Goal: Task Accomplishment & Management: Use online tool/utility

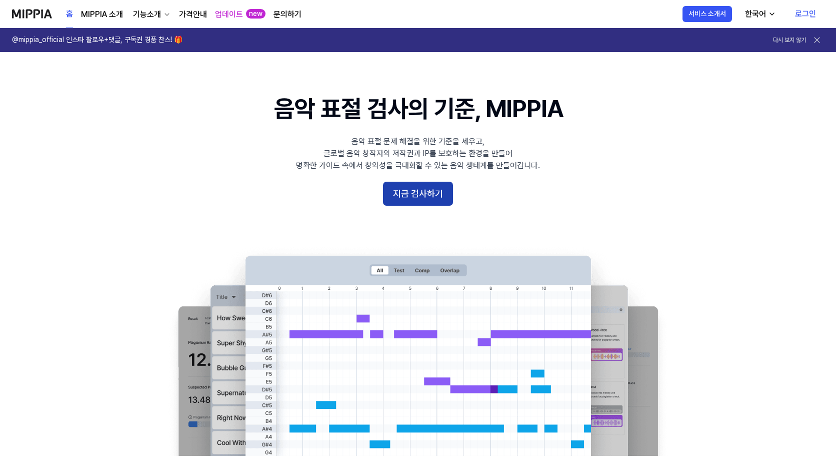
click at [438, 197] on button "지금 검사하기" at bounding box center [418, 194] width 70 height 24
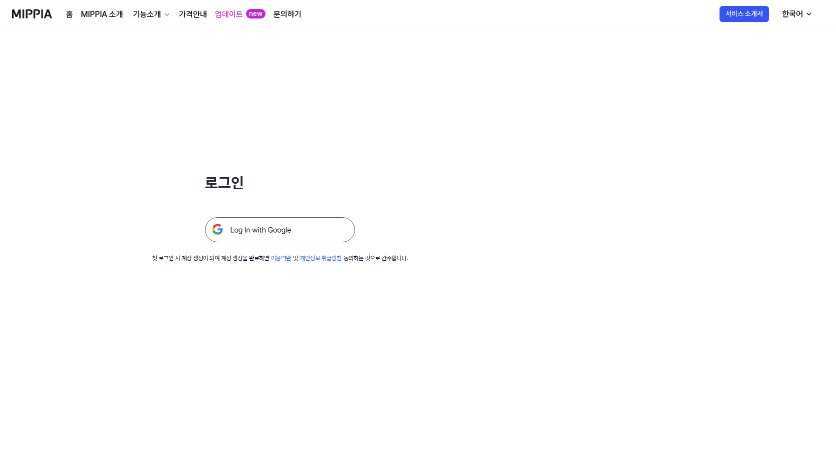
click at [272, 228] on img at bounding box center [280, 229] width 150 height 25
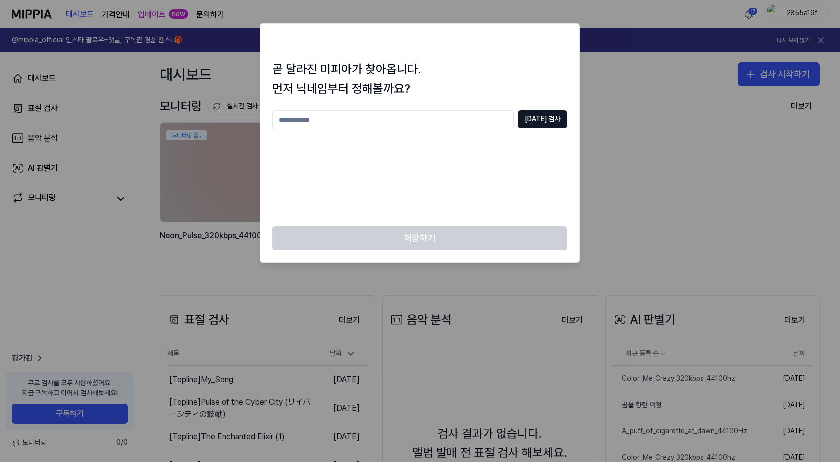
click at [352, 119] on input "text" at bounding box center [394, 120] width 242 height 20
type input "**"
click at [547, 113] on button "중복 검사" at bounding box center [543, 119] width 50 height 18
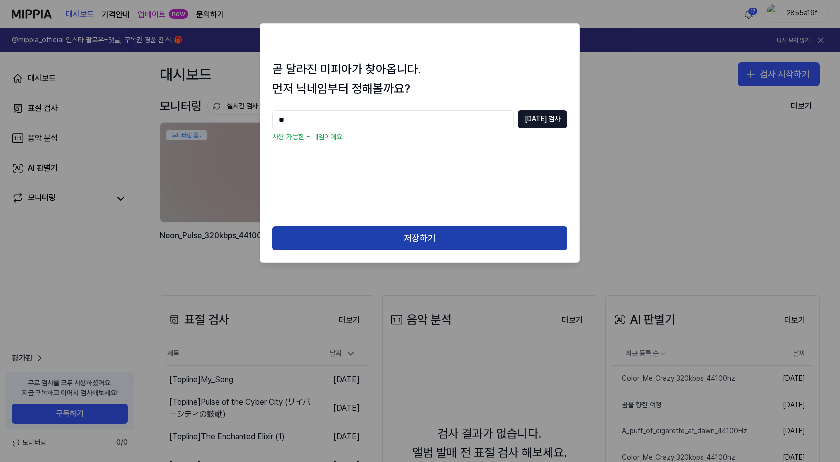
click at [426, 243] on button "저장하기" at bounding box center [420, 238] width 295 height 24
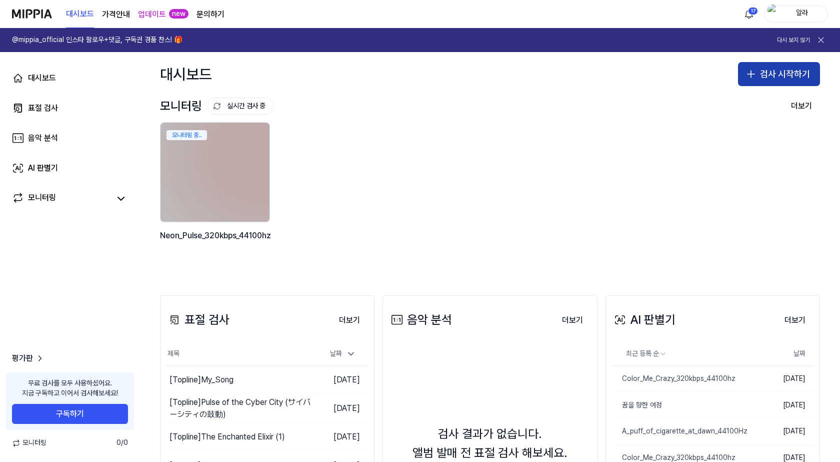
click at [771, 77] on button "검사 시작하기" at bounding box center [779, 74] width 82 height 24
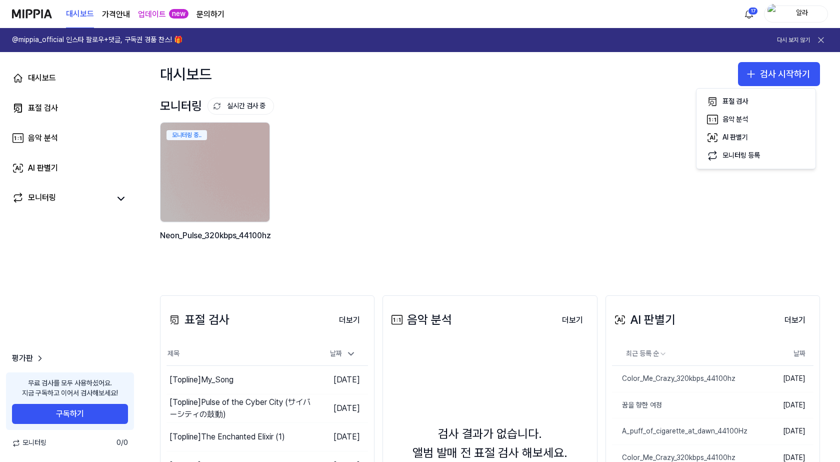
click at [651, 188] on div "모니터링 중.. Neon_Pulse_320kbps_44100hz" at bounding box center [482, 193] width 660 height 143
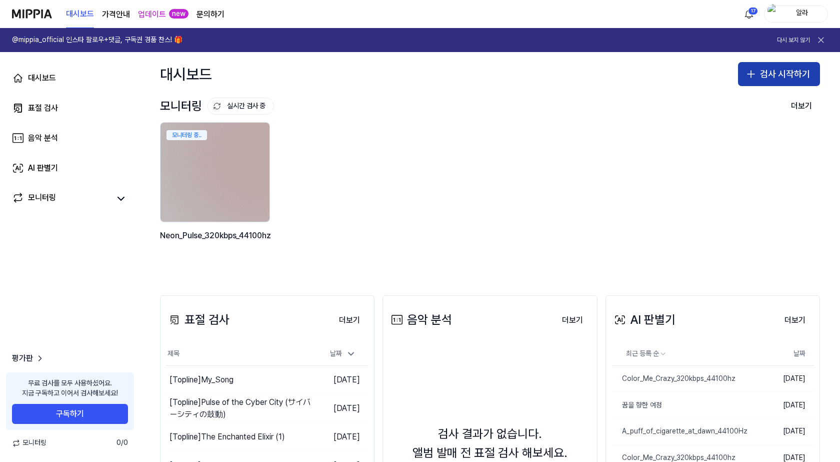
click at [745, 86] on button "검사 시작하기" at bounding box center [779, 74] width 82 height 24
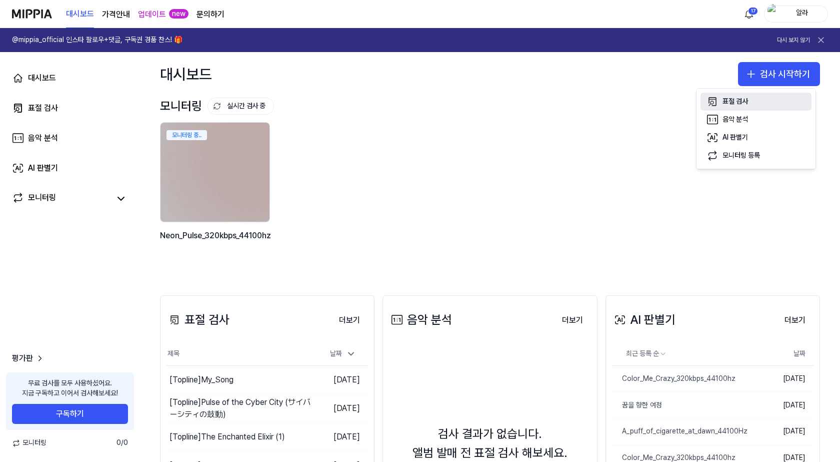
click at [727, 101] on div "표절 검사" at bounding box center [736, 102] width 26 height 10
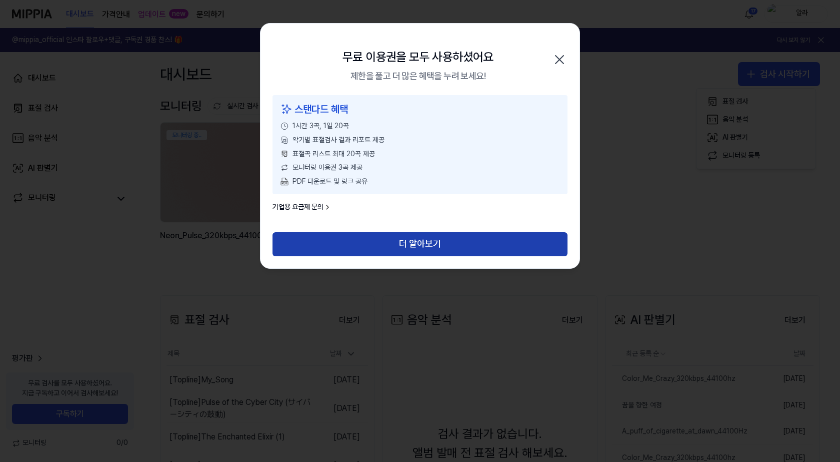
click at [463, 244] on button "더 알아보기" at bounding box center [420, 244] width 295 height 24
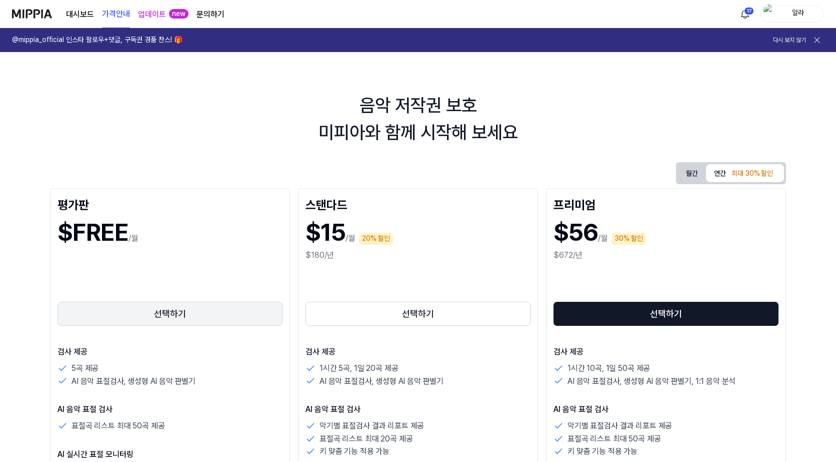
click at [220, 321] on button "선택하기" at bounding box center [170, 314] width 225 height 24
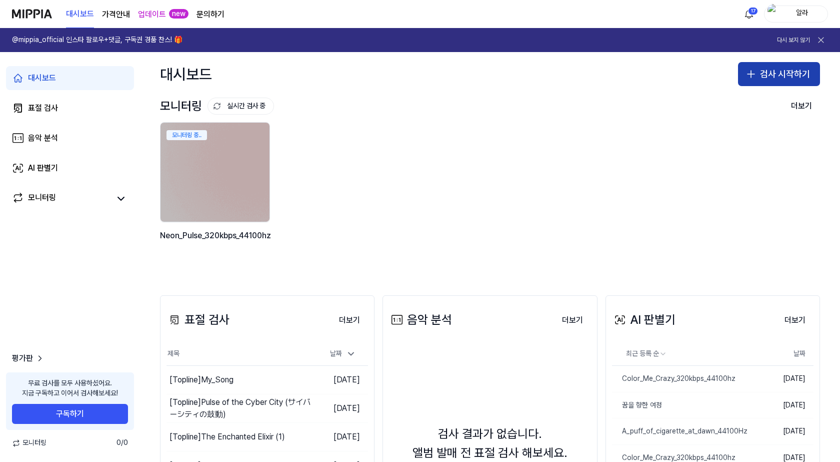
click at [796, 83] on button "검사 시작하기" at bounding box center [779, 74] width 82 height 24
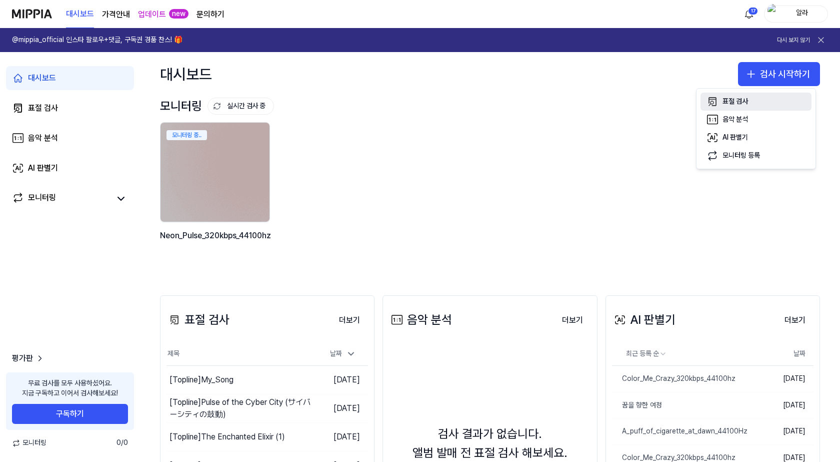
click at [740, 105] on div "표절 검사" at bounding box center [736, 102] width 26 height 10
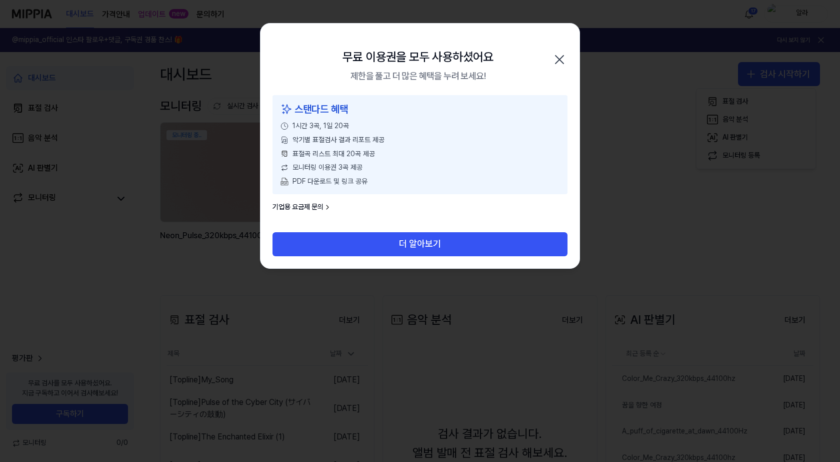
click at [567, 52] on icon "button" at bounding box center [560, 60] width 16 height 16
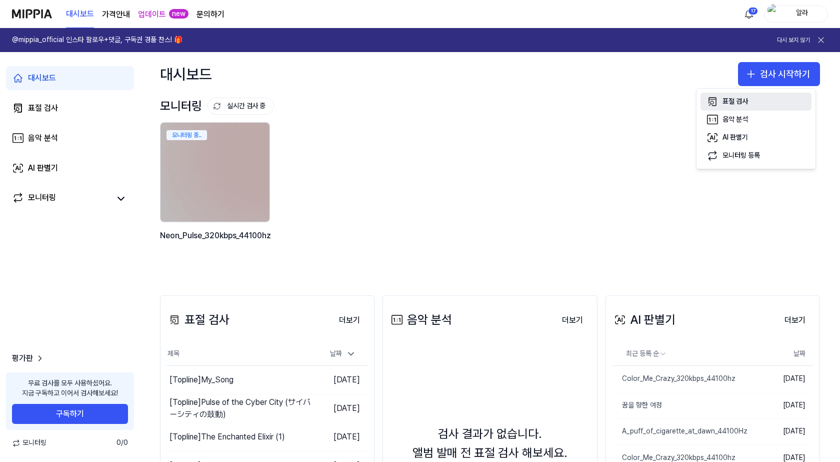
click at [722, 100] on button "표절 검사" at bounding box center [756, 102] width 111 height 18
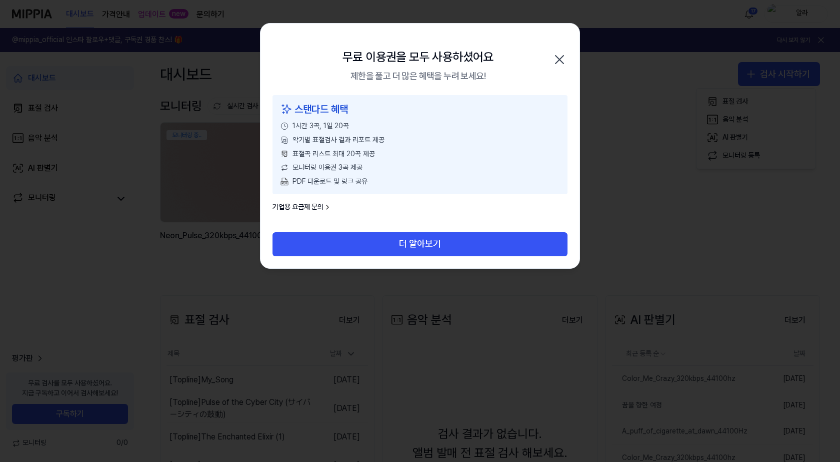
click at [562, 58] on icon "button" at bounding box center [560, 60] width 16 height 16
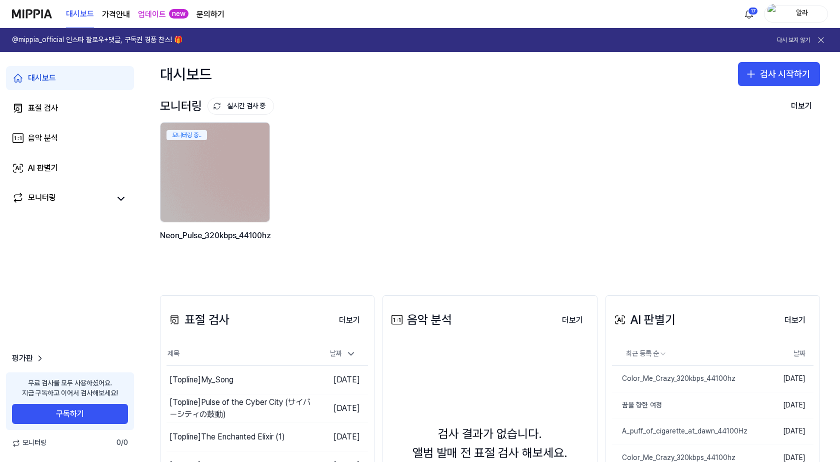
click at [827, 33] on button at bounding box center [821, 40] width 14 height 14
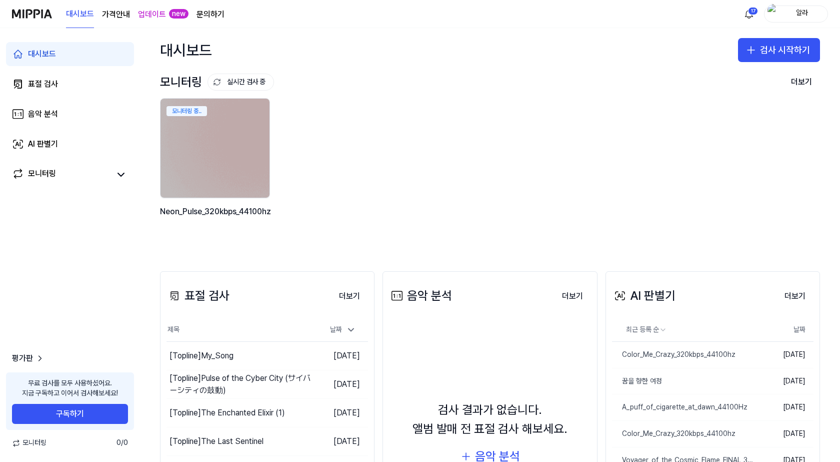
click at [796, 11] on div "알라" at bounding box center [802, 13] width 39 height 11
click at [753, 89] on button "로그아웃" at bounding box center [764, 88] width 115 height 10
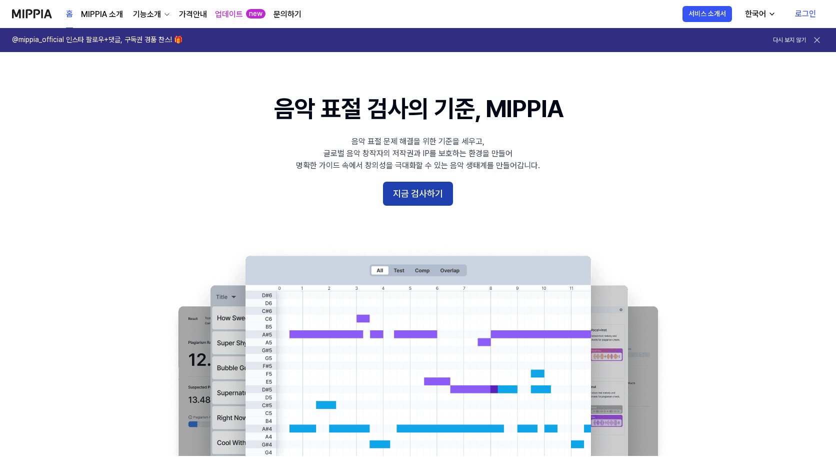
click at [443, 192] on button "지금 검사하기" at bounding box center [418, 194] width 70 height 24
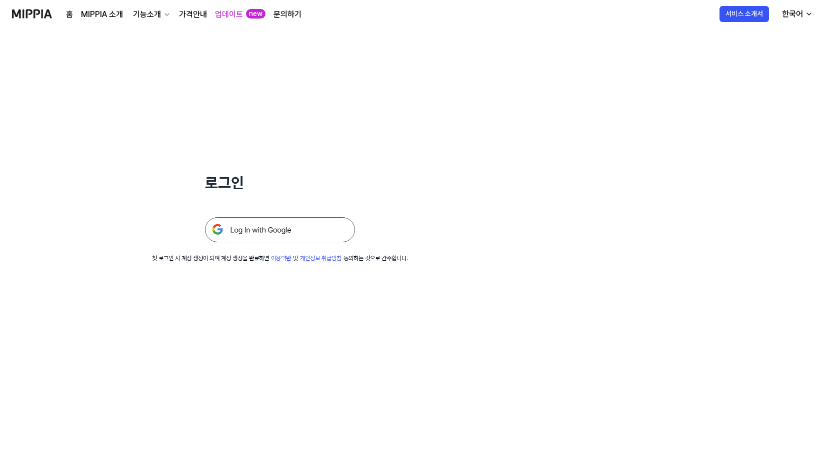
click at [298, 229] on img at bounding box center [280, 229] width 150 height 25
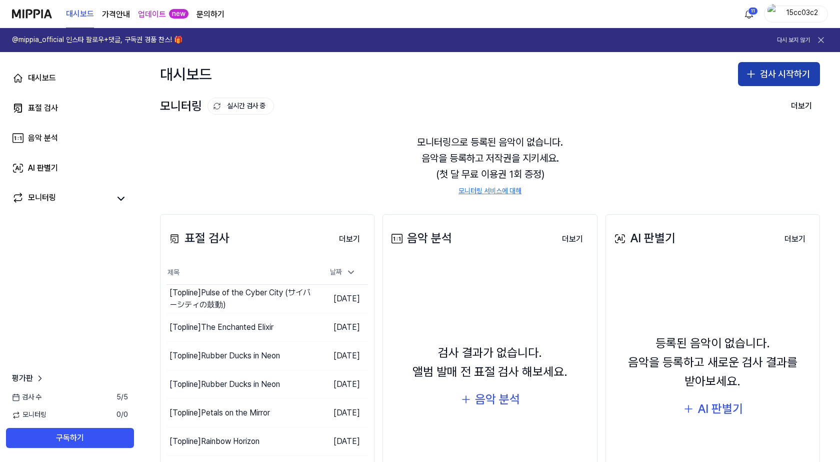
click at [778, 71] on button "검사 시작하기" at bounding box center [779, 74] width 82 height 24
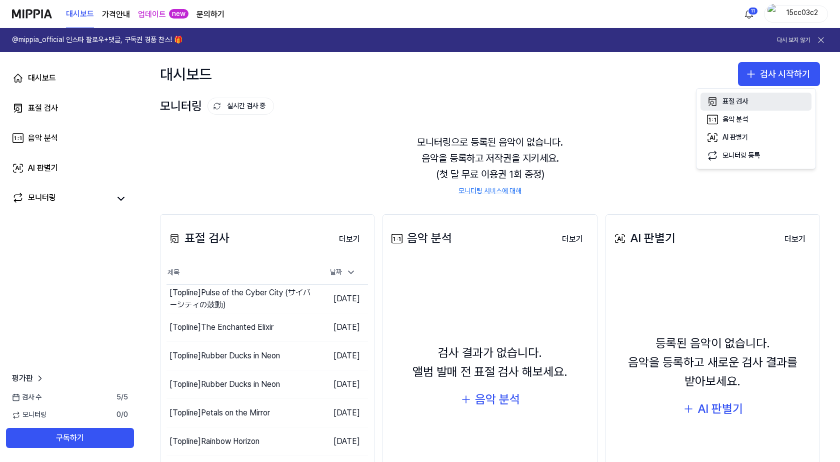
click at [722, 100] on button "표절 검사" at bounding box center [756, 102] width 111 height 18
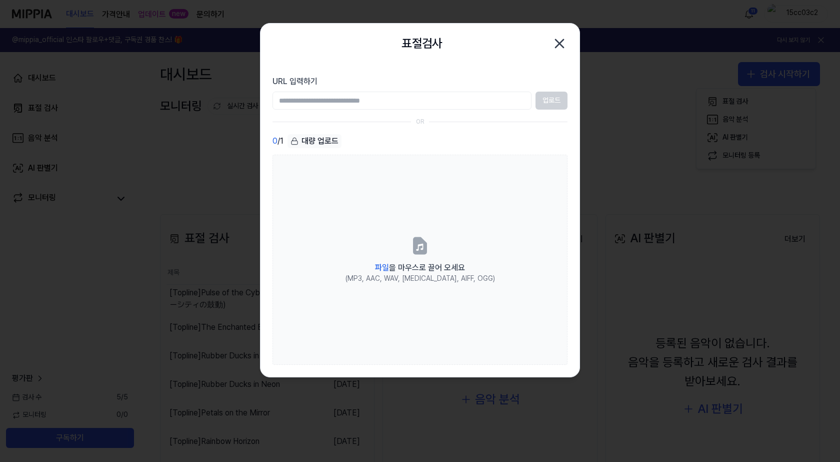
click at [362, 96] on input "URL 입력하기" at bounding box center [402, 101] width 259 height 18
click at [314, 142] on div "대량 업로드" at bounding box center [315, 141] width 54 height 14
click at [317, 143] on div "대량 업로드" at bounding box center [315, 141] width 54 height 14
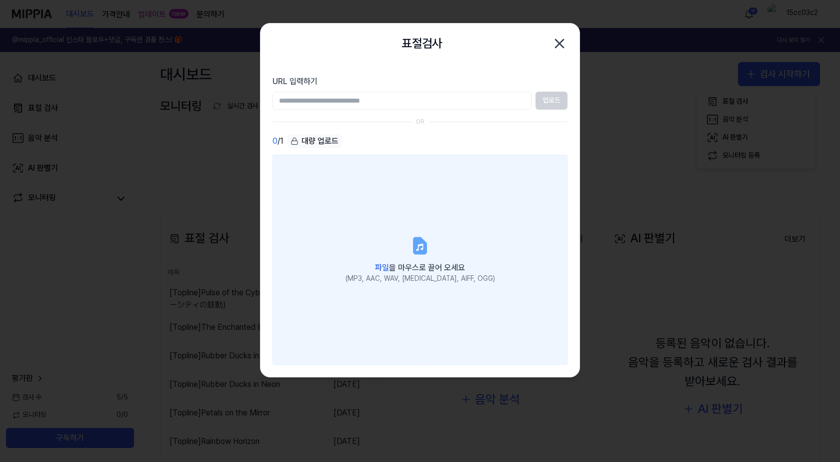
click at [379, 205] on label "파일 을 마우스로 끌어 오세요 (MP3, AAC, WAV, [MEDICAL_DATA], AIFF, OGG)" at bounding box center [420, 260] width 295 height 210
click at [0, 0] on input "파일 을 마우스로 끌어 오세요 (MP3, AAC, WAV, [MEDICAL_DATA], AIFF, OGG)" at bounding box center [0, 0] width 0 height 0
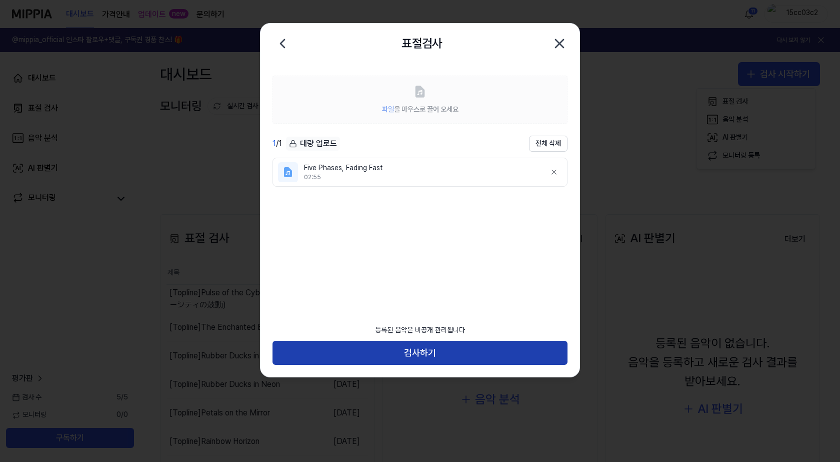
click at [417, 349] on button "검사하기" at bounding box center [420, 353] width 295 height 24
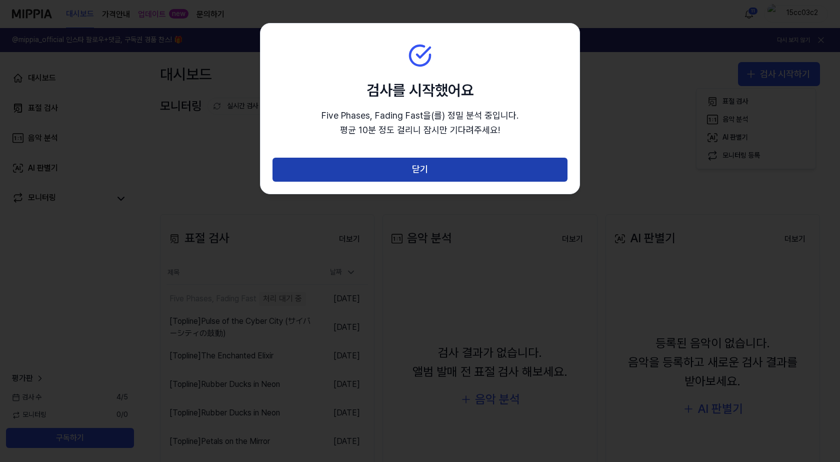
click at [462, 164] on button "닫기" at bounding box center [420, 170] width 295 height 24
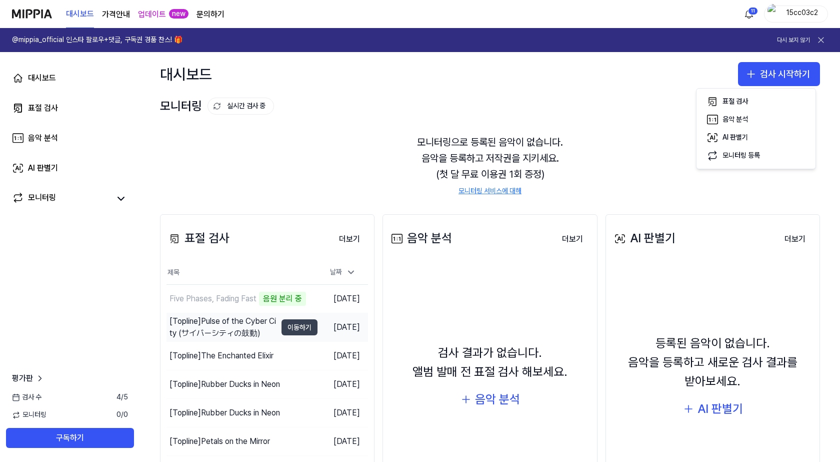
click at [294, 328] on button "이동하기" at bounding box center [300, 327] width 36 height 16
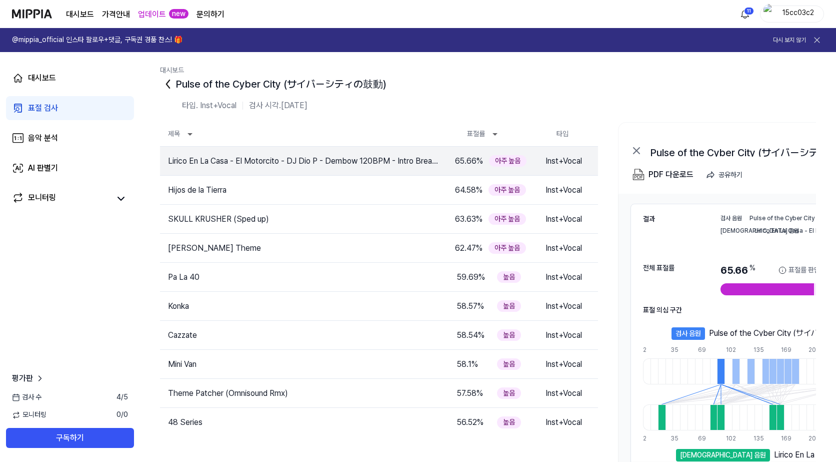
click at [721, 456] on div "[DEMOGRAPHIC_DATA] 음원" at bounding box center [723, 455] width 94 height 13
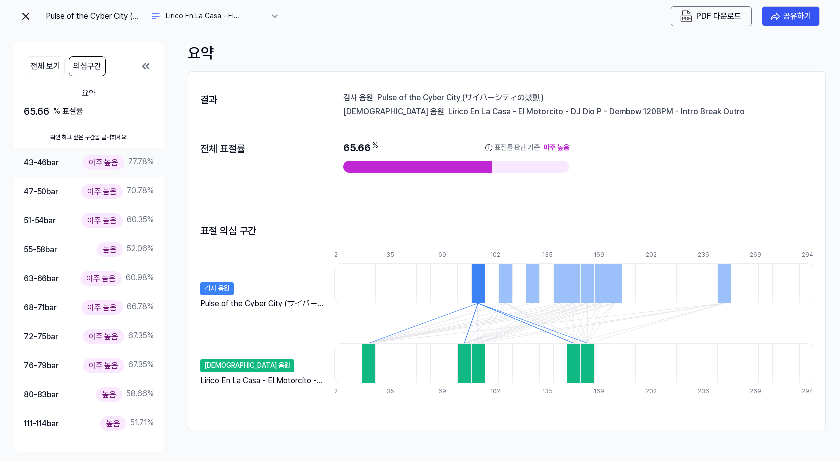
click at [55, 165] on div "43-46 bar" at bounding box center [41, 162] width 35 height 13
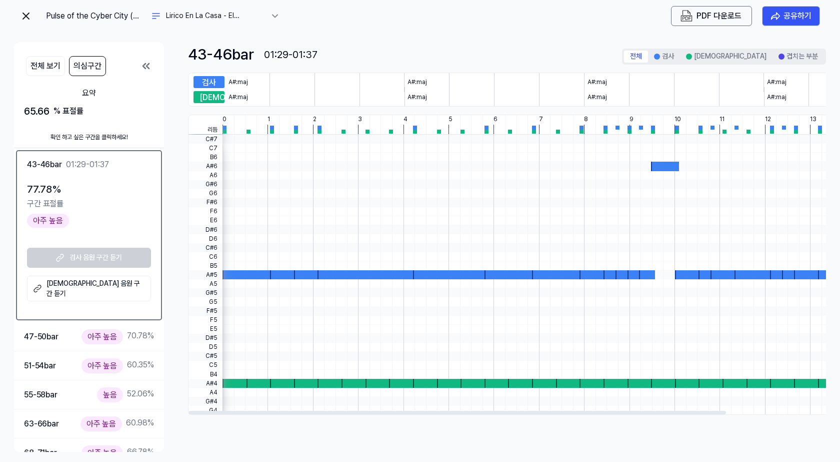
click at [297, 274] on div at bounding box center [308, 274] width 28 height 9
click at [93, 256] on div "검사 음원 구간 듣기 비교 음원 구간 듣기" at bounding box center [89, 275] width 124 height 54
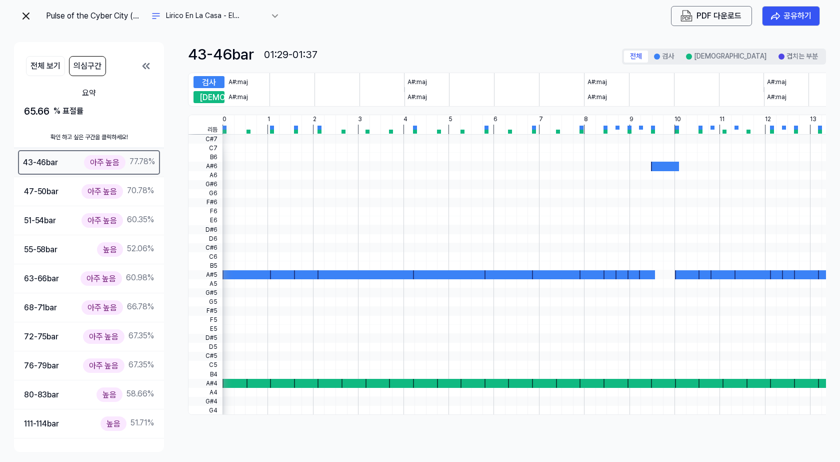
click at [106, 161] on div "아주 높음" at bounding box center [105, 162] width 42 height 15
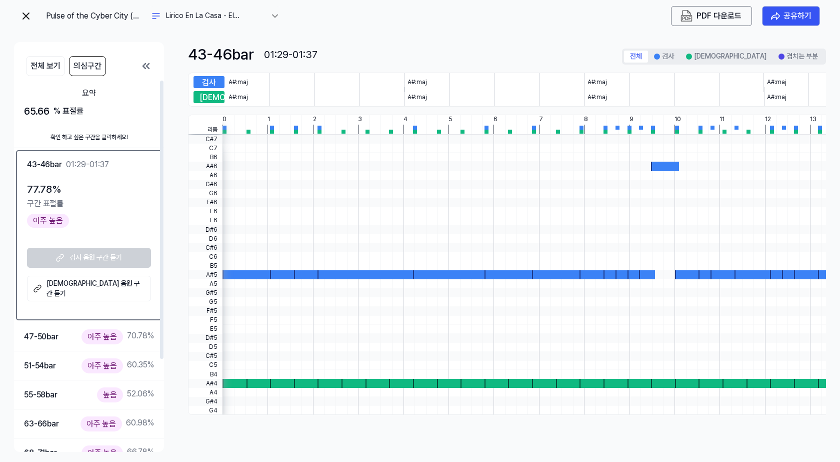
click at [118, 286] on 듣기 "[DEMOGRAPHIC_DATA] 음원 구간 듣기" at bounding box center [89, 289] width 124 height 26
click at [28, 18] on img at bounding box center [26, 16] width 12 height 12
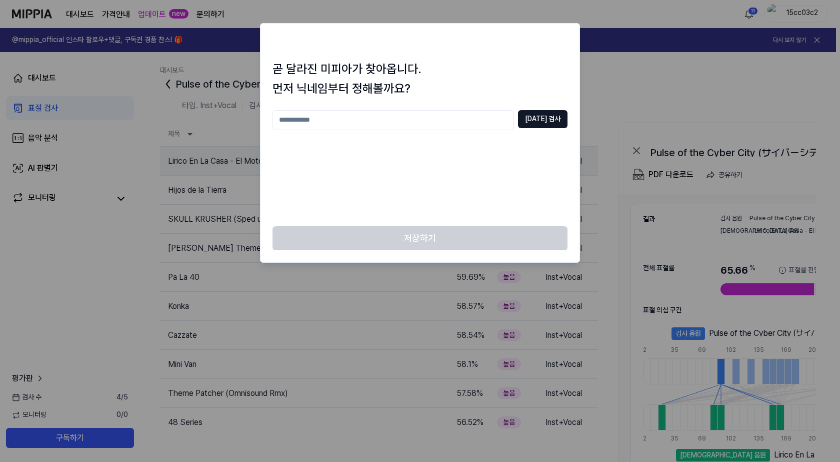
click at [188, 67] on div at bounding box center [420, 231] width 840 height 462
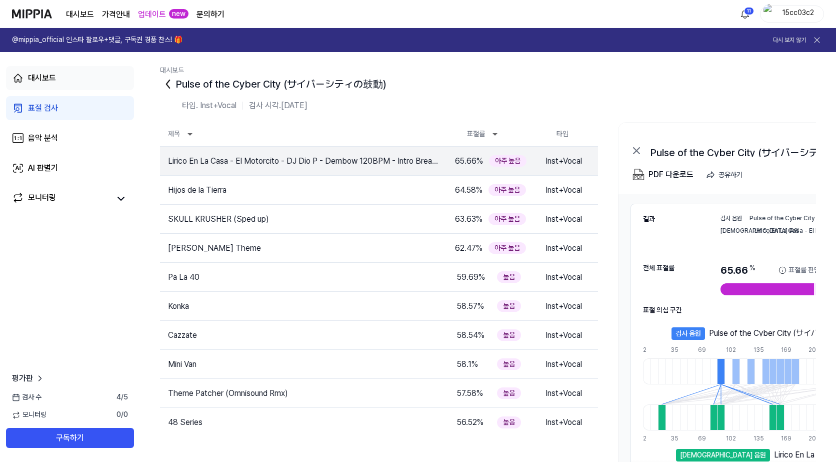
click at [48, 81] on div "대시보드" at bounding box center [42, 78] width 28 height 12
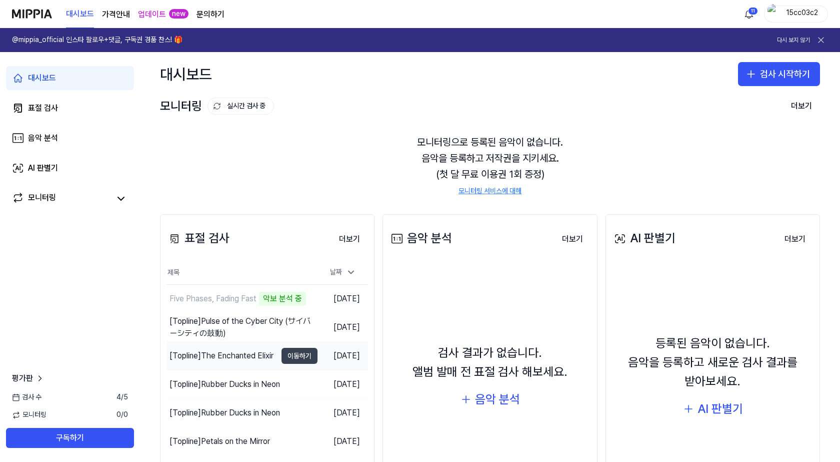
click at [290, 358] on button "이동하기" at bounding box center [300, 356] width 36 height 16
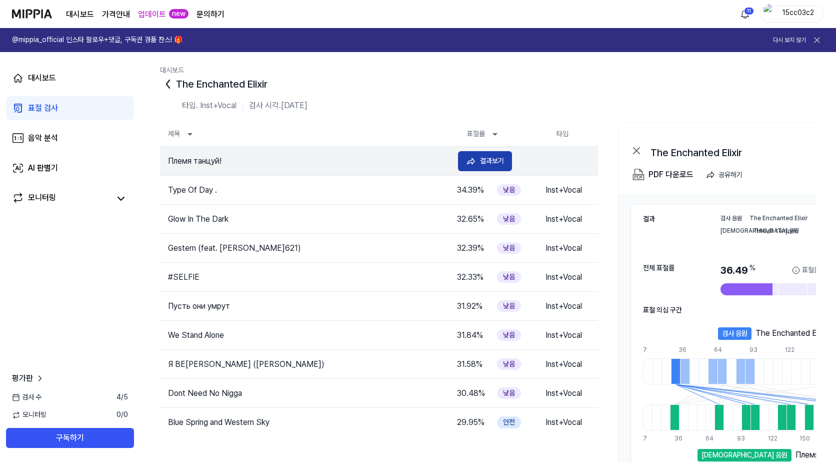
click at [491, 166] on div "결과보기" at bounding box center [492, 160] width 24 height 11
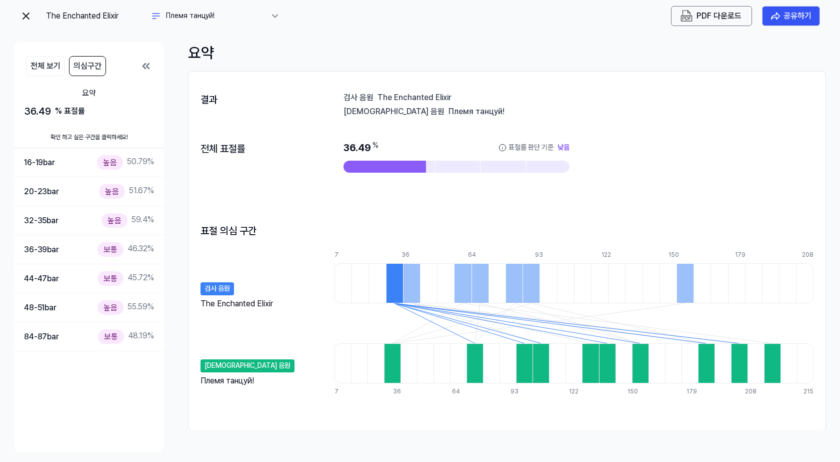
click at [398, 281] on div at bounding box center [394, 283] width 17 height 40
click at [393, 367] on div at bounding box center [392, 363] width 17 height 40
click at [421, 277] on div at bounding box center [428, 283] width 17 height 40
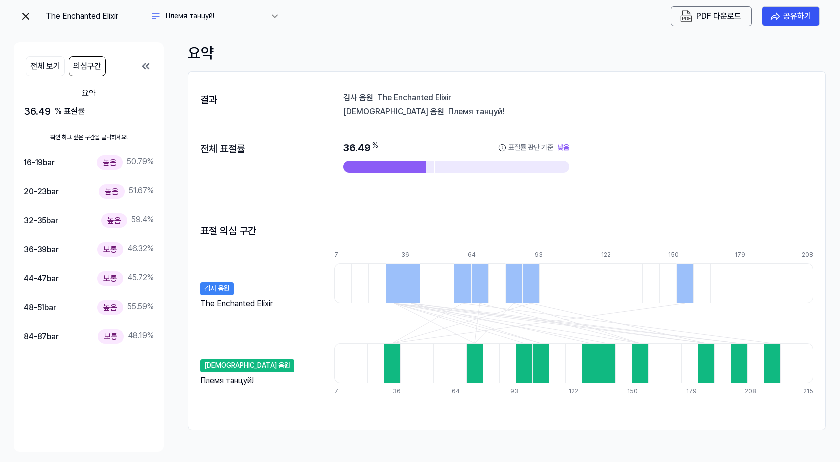
click at [392, 281] on div at bounding box center [394, 283] width 17 height 40
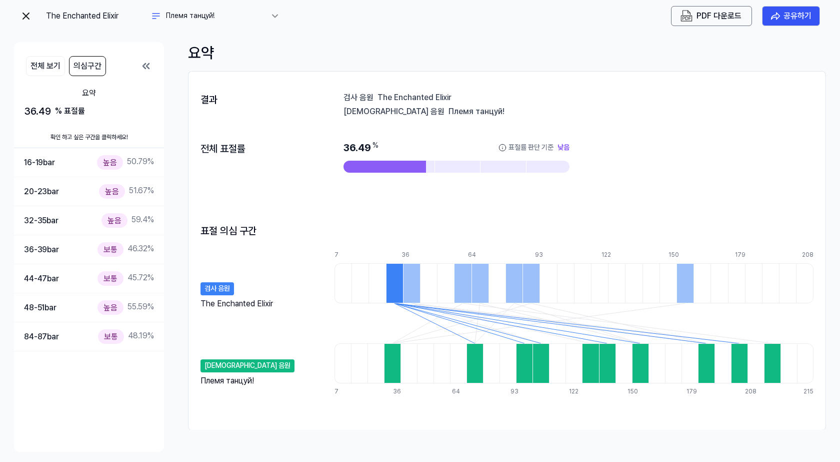
click at [411, 285] on div at bounding box center [411, 283] width 17 height 40
click at [398, 284] on div at bounding box center [394, 283] width 17 height 40
click at [85, 164] on div "16-19 bar 높음 50.79 %" at bounding box center [89, 162] width 130 height 15
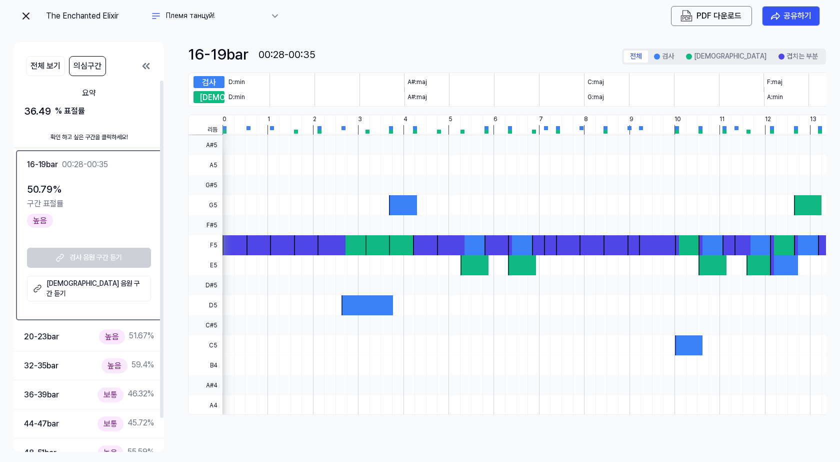
click at [108, 294] on div "50.79 % 구간 표절률 높음 검사 음원 구간 듣기 비교 음원 구간 듣기" at bounding box center [89, 246] width 124 height 131
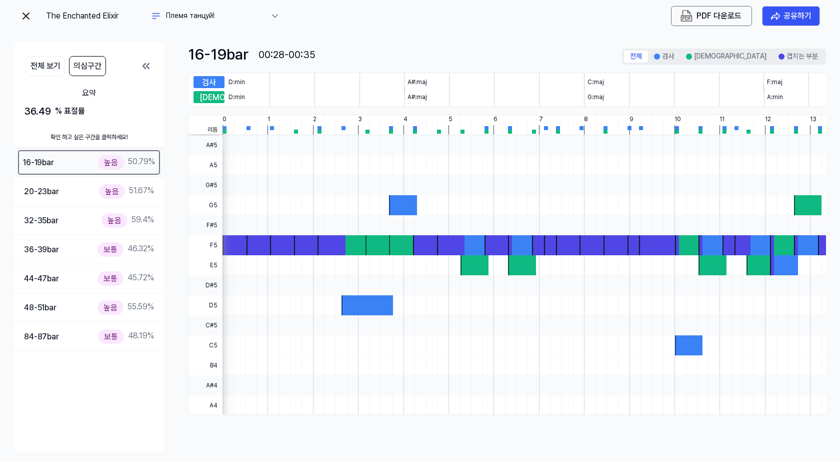
click at [104, 163] on div "높음" at bounding box center [111, 162] width 26 height 15
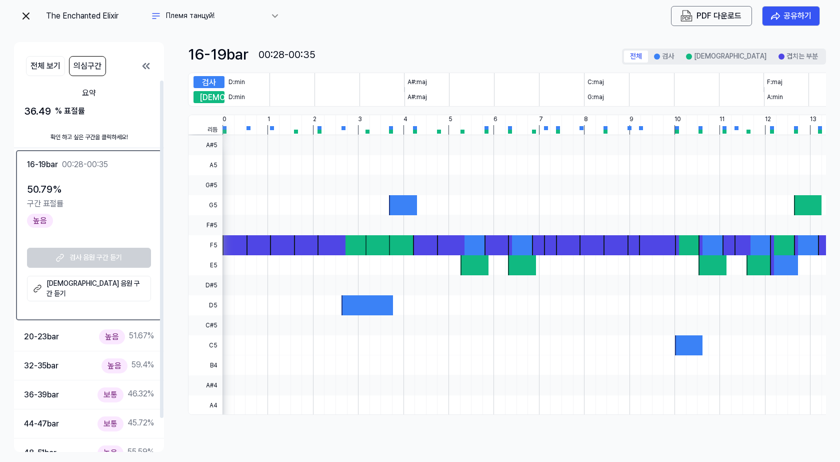
click at [103, 289] on 듣기 "[DEMOGRAPHIC_DATA] 음원 구간 듣기" at bounding box center [89, 289] width 124 height 26
drag, startPoint x: 27, startPoint y: 27, endPoint x: 28, endPoint y: 16, distance: 11.6
click at [27, 27] on div "The Enchanted Elixir Племя танцуй! PDF 다운로드 공유하기" at bounding box center [420, 16] width 812 height 32
click at [28, 16] on img at bounding box center [26, 16] width 12 height 12
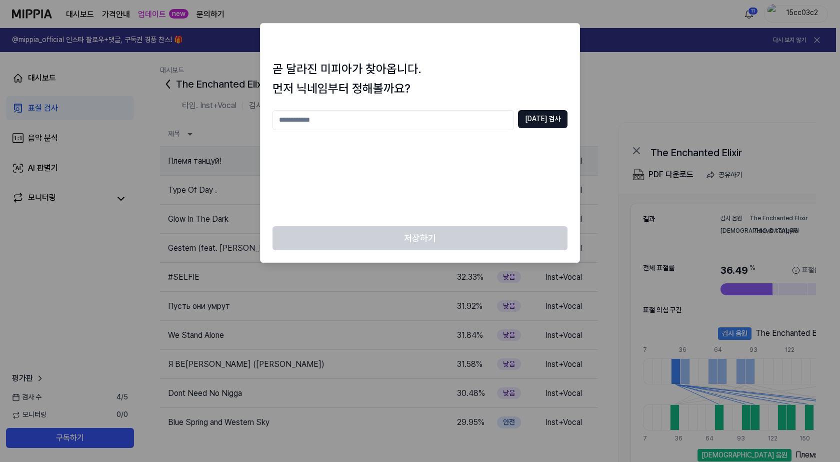
click at [221, 160] on div at bounding box center [420, 231] width 840 height 462
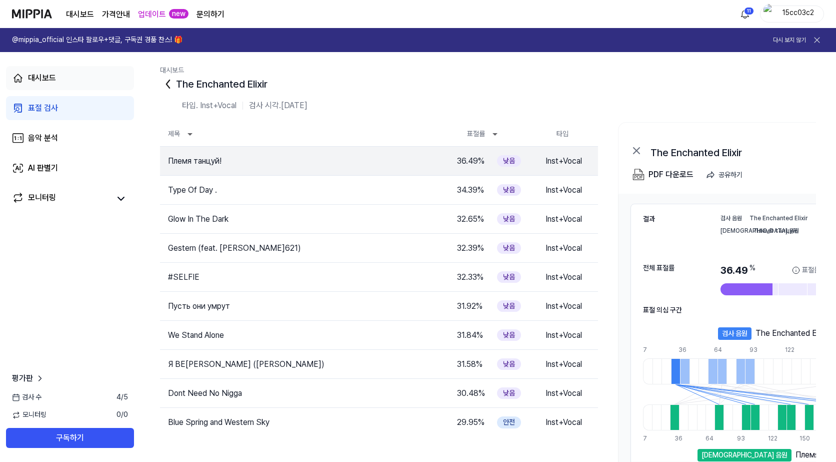
click at [60, 74] on link "대시보드" at bounding box center [70, 78] width 128 height 24
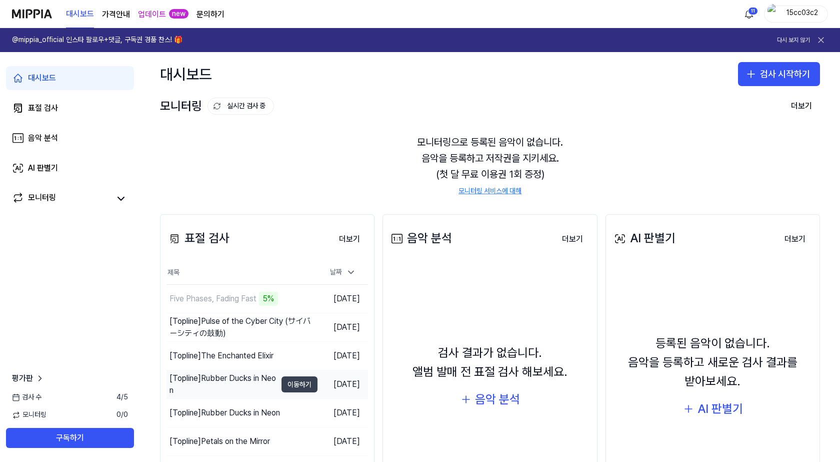
click at [285, 383] on button "이동하기" at bounding box center [300, 384] width 36 height 16
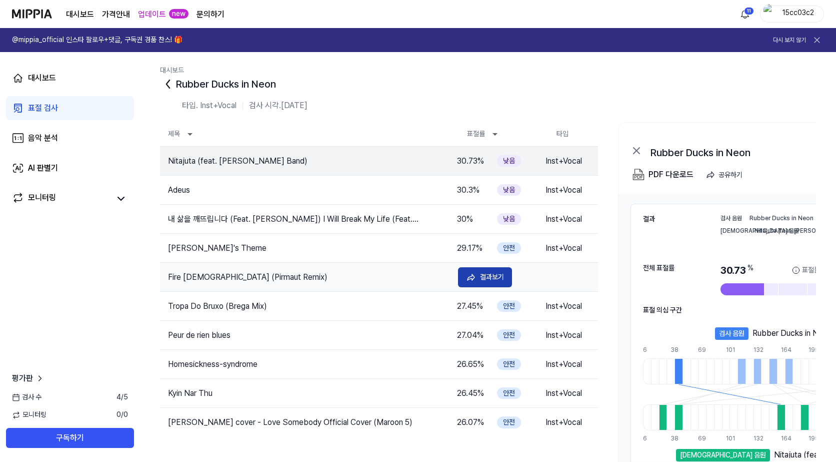
click at [483, 275] on div "결과보기" at bounding box center [492, 276] width 24 height 11
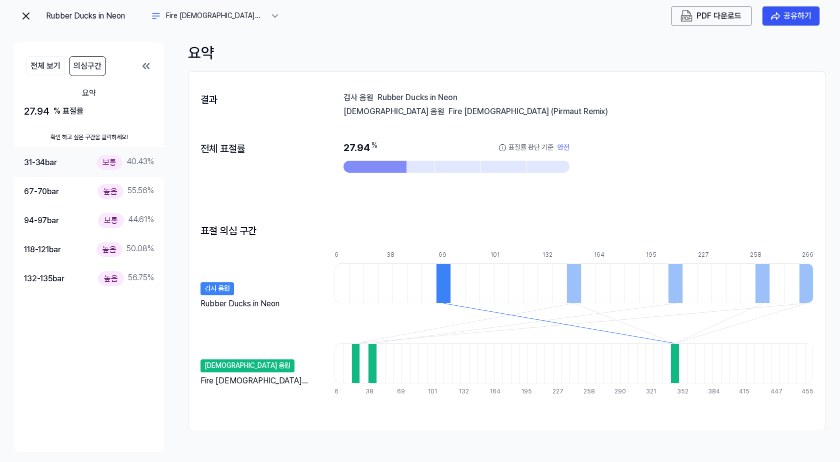
click at [85, 157] on div "31-34 bar 보통 40.43 %" at bounding box center [89, 162] width 130 height 15
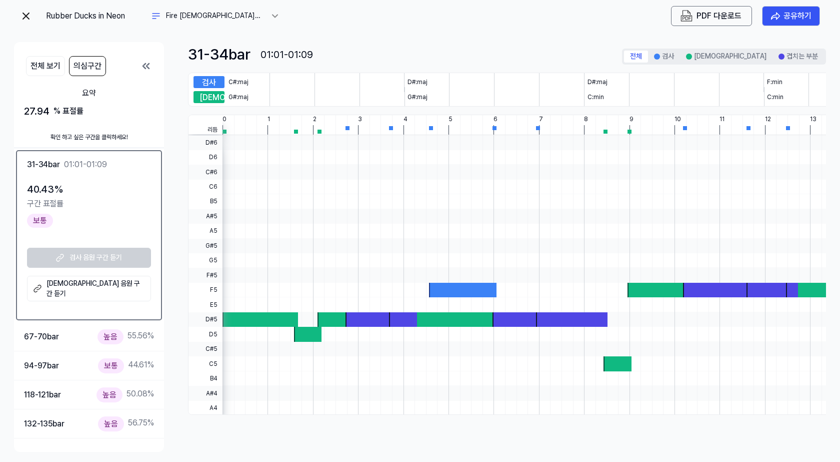
click at [98, 283] on 듣기 "[DEMOGRAPHIC_DATA] 음원 구간 듣기" at bounding box center [89, 289] width 124 height 26
click at [27, 13] on img at bounding box center [26, 16] width 12 height 12
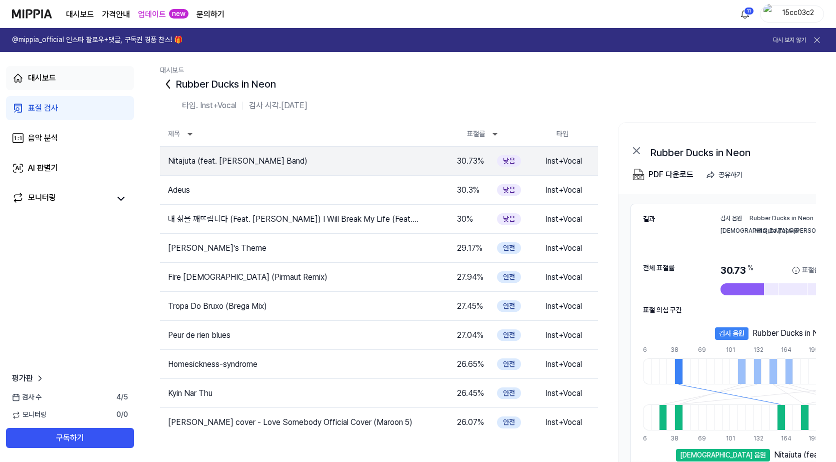
click at [30, 77] on div "대시보드" at bounding box center [42, 78] width 28 height 12
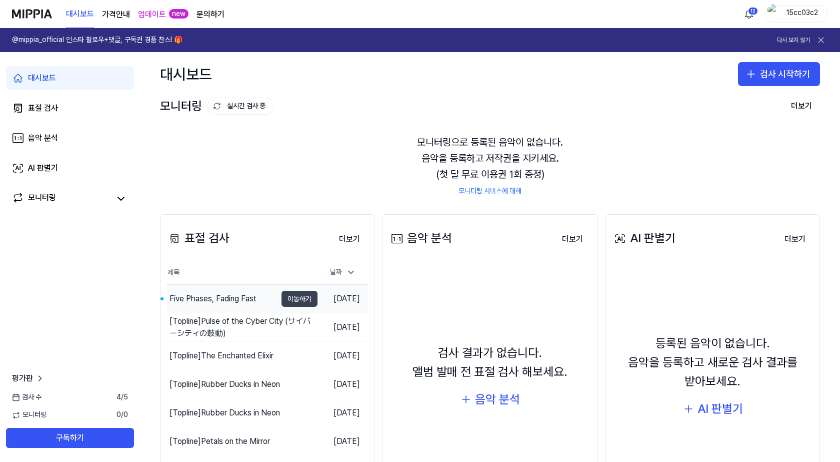
click at [287, 298] on button "이동하기" at bounding box center [300, 299] width 36 height 16
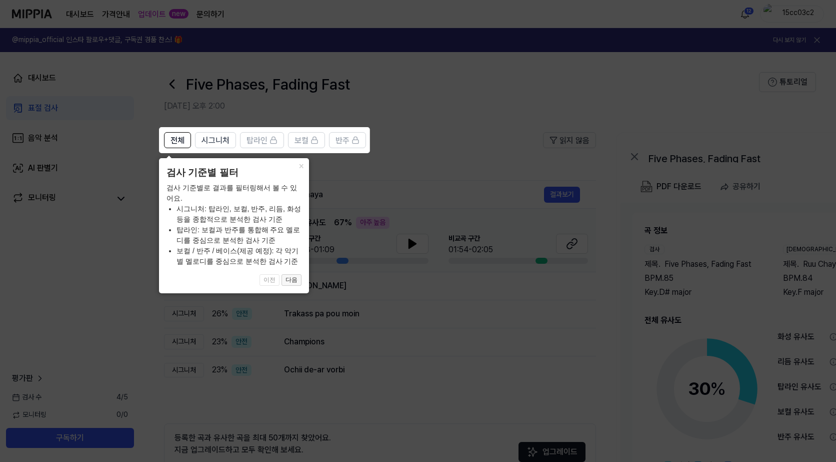
click at [292, 280] on button "다음" at bounding box center [292, 280] width 20 height 12
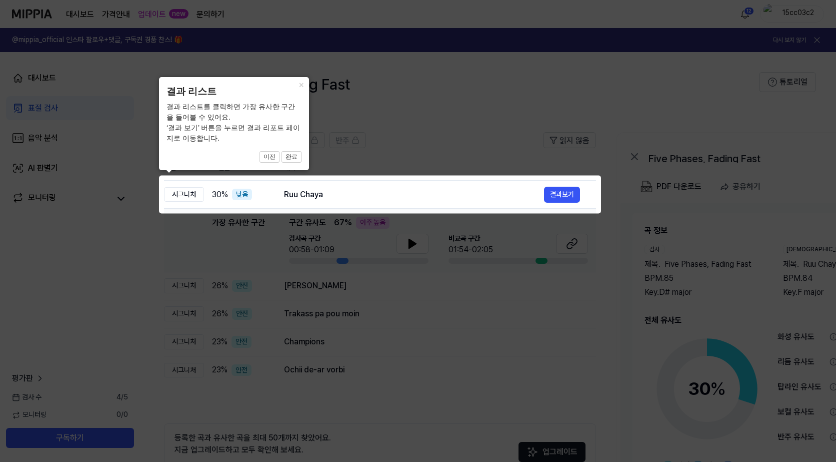
click at [303, 179] on body "대시보드 가격안내 업데이트 new 문의하기 12 15cc03c2 @mippia_official 인스타 팔로우+댓글, 구독권 경품 찬스! 🎁 다…" at bounding box center [418, 231] width 836 height 462
click at [291, 161] on button "완료" at bounding box center [292, 157] width 20 height 12
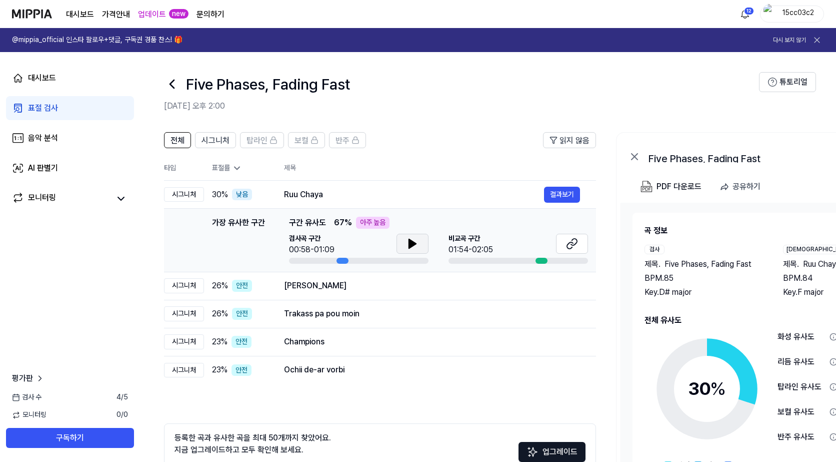
click at [409, 246] on icon at bounding box center [412, 243] width 7 height 9
click at [392, 156] on header "전체 시그니처 탑라인 보컬 반주 읽지 않음" at bounding box center [380, 144] width 432 height 24
click at [394, 126] on div "전체 시그니처 탑라인 보컬 반주 읽지 않음 전체 시그니처 탑라인 보컬 반주 타입 표절률 제목 표절률 읽지 않음 시그니처 30 % 낮음 Ruu …" at bounding box center [543, 325] width 806 height 406
click at [557, 288] on button "결과보기" at bounding box center [562, 286] width 36 height 16
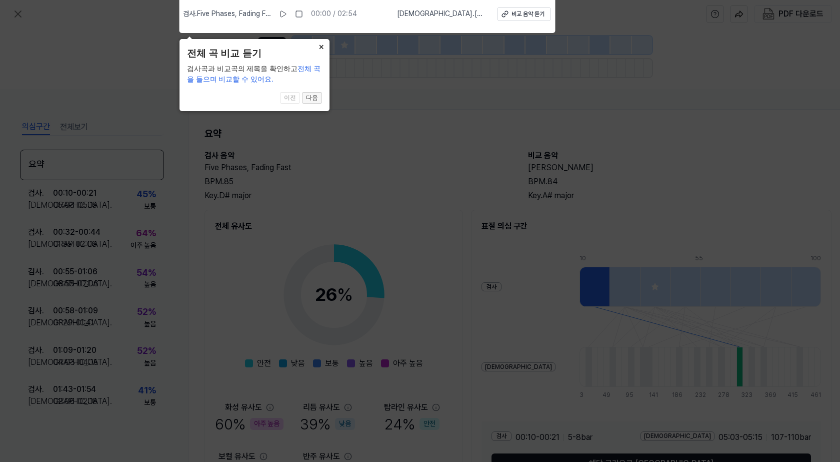
click at [311, 99] on button "다음" at bounding box center [312, 98] width 20 height 12
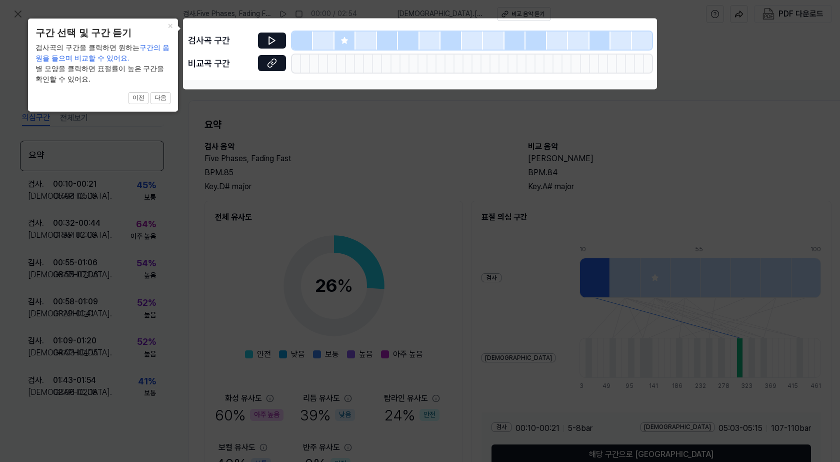
click at [241, 32] on div "검사곡 구간" at bounding box center [420, 41] width 464 height 18
click at [161, 95] on button "다음" at bounding box center [161, 98] width 20 height 12
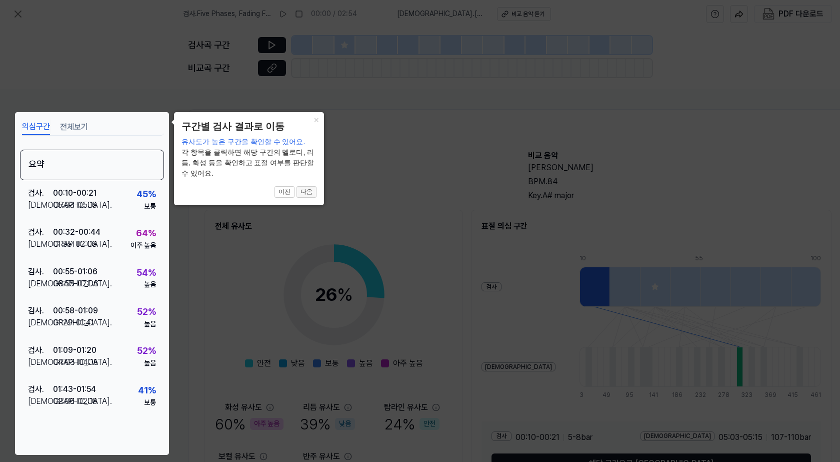
click at [308, 192] on button "다음" at bounding box center [307, 192] width 20 height 12
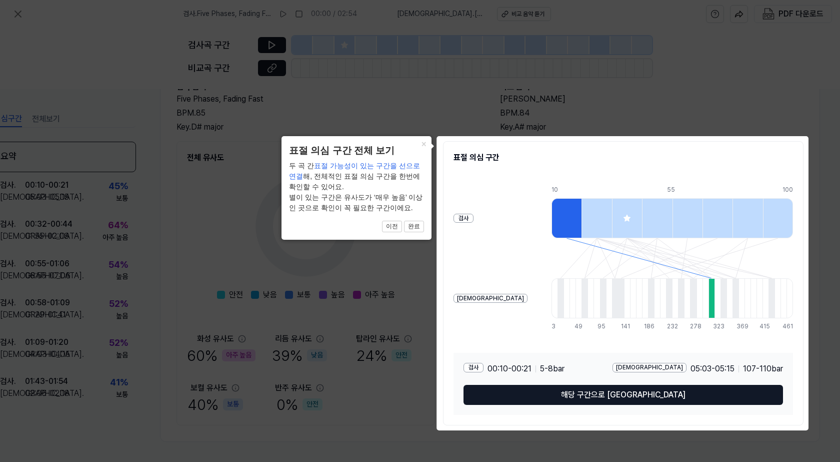
click at [417, 234] on div "× 표절 의심 구간 전체 보기 두 곡 간 표절 가능성이 있는 구간을 선으로 연결 해, 전체적인 표절 의심 구간을 한번에 확인할 수 있어요. 별…" at bounding box center [357, 188] width 150 height 104
click at [416, 231] on button "완료" at bounding box center [414, 227] width 20 height 12
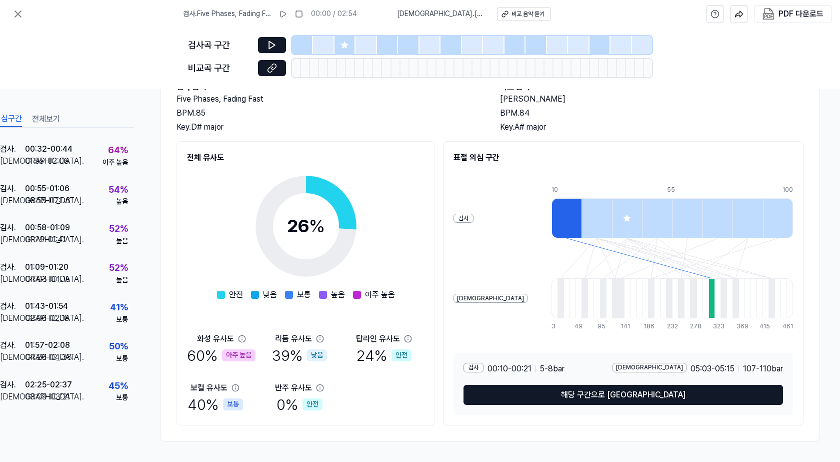
scroll to position [90, 0]
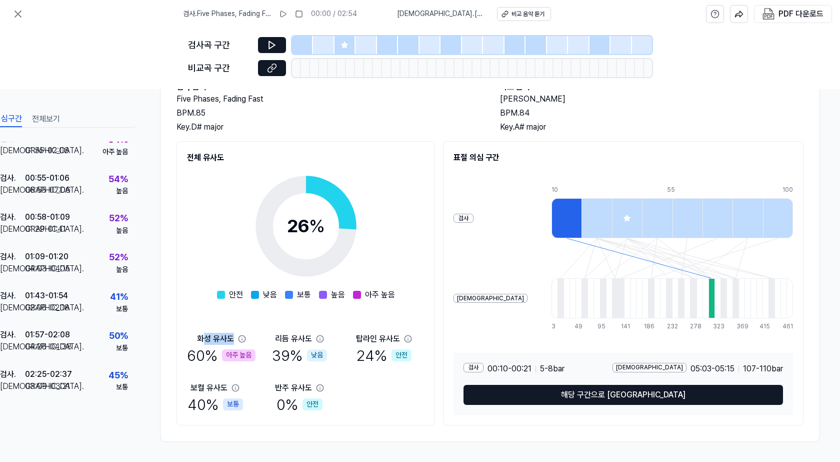
drag, startPoint x: 205, startPoint y: 341, endPoint x: 232, endPoint y: 340, distance: 27.6
click at [232, 340] on div "화성 유사도" at bounding box center [215, 339] width 37 height 12
click at [207, 337] on div "화성 유사도" at bounding box center [215, 339] width 37 height 12
drag, startPoint x: 193, startPoint y: 336, endPoint x: 233, endPoint y: 338, distance: 40.1
click at [233, 338] on div "[DEMOGRAPHIC_DATA]도 60 % 아주 높음" at bounding box center [221, 349] width 69 height 33
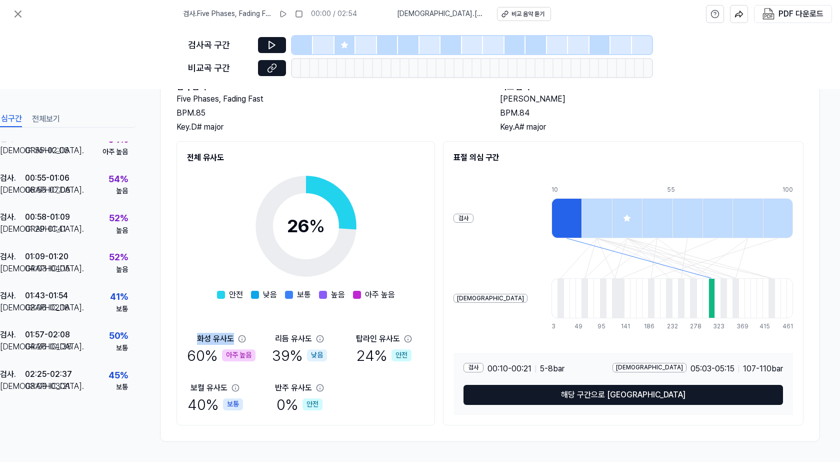
copy div "화성 유사도"
click at [270, 42] on icon at bounding box center [272, 46] width 6 height 8
click at [276, 43] on icon at bounding box center [272, 45] width 10 height 10
click at [276, 45] on icon at bounding box center [272, 45] width 10 height 10
click at [192, 305] on div "26 % 안전 낮음 보통 높음 아주 높음 화성 유사도 60 % 아주 높음 리듬 유사도 39 % 낮음 탑라인 유사도 24 % 안전 보컬 유사도 …" at bounding box center [306, 289] width 238 height 251
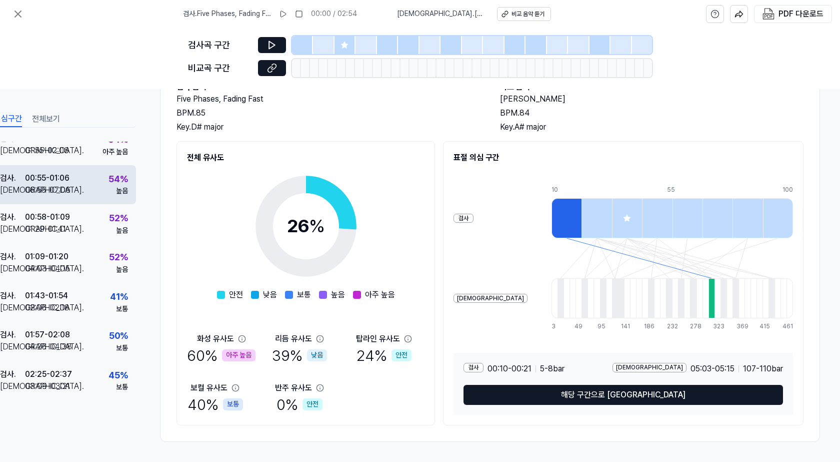
click at [98, 181] on div "검사 . 00:55 - 01:06 비교 . 06:55 - 07:06 54 % 높음" at bounding box center [64, 184] width 144 height 39
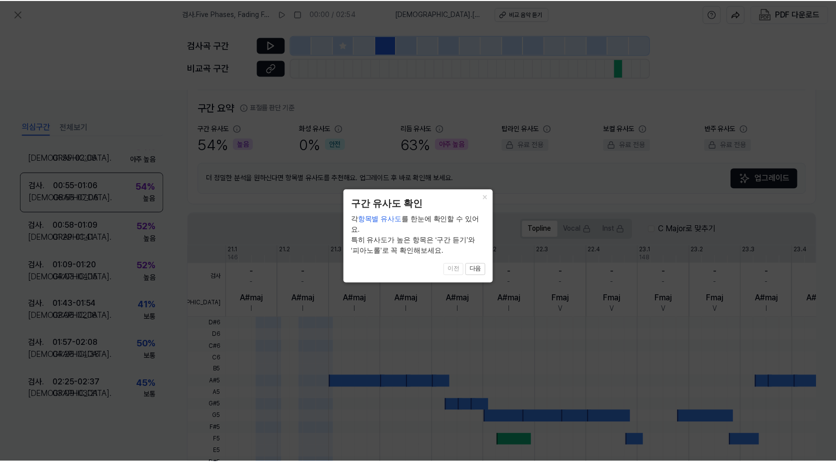
scroll to position [225, 0]
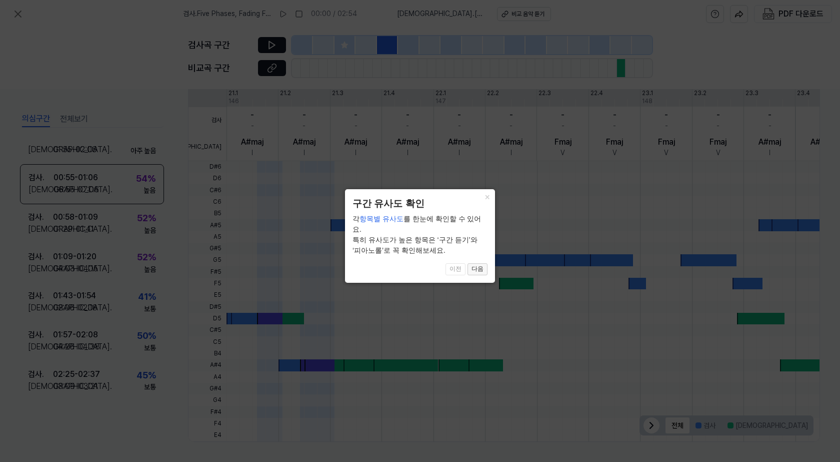
click at [476, 263] on button "다음" at bounding box center [478, 269] width 20 height 12
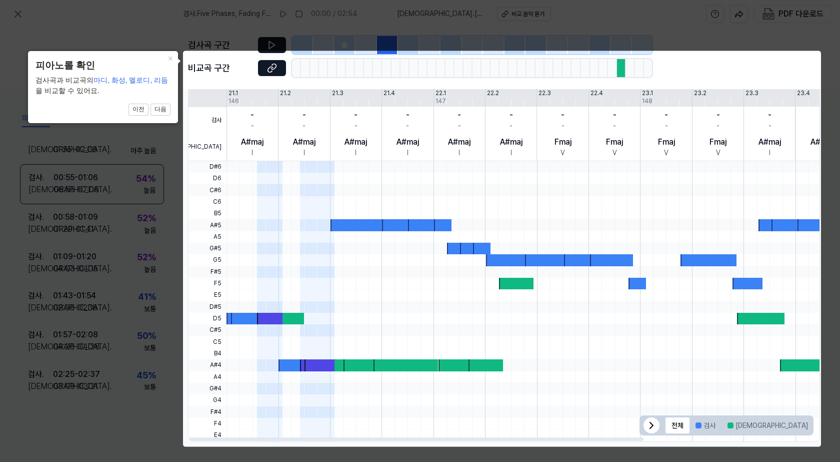
click at [161, 103] on div "× 피아노롤 확인 검사곡과 비교곡의 마디, 화성, 멜로디, 리듬 을 비교할 수 있어요. 2 of 5 이전 다음" at bounding box center [103, 87] width 150 height 72
click at [164, 102] on div "× 피아노롤 확인 검사곡과 비교곡의 마디, 화성, 멜로디, 리듬 을 비교할 수 있어요. 2 of 5 이전 다음" at bounding box center [103, 87] width 150 height 72
click at [160, 108] on button "다음" at bounding box center [161, 110] width 20 height 12
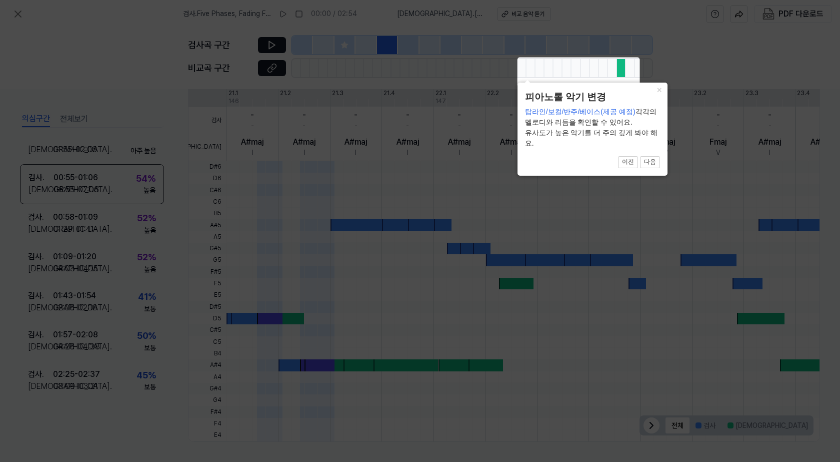
click at [652, 168] on div "× 피아노롤 악기 변경 탑라인/보컬/반주/베이스(제공 예정) 각각의 멜로디와 리듬을 확인할 수 있어요. 유사도가 높은 악기를 더 주의 깊게 봐…" at bounding box center [593, 129] width 150 height 93
click at [649, 162] on button "다음" at bounding box center [650, 162] width 20 height 12
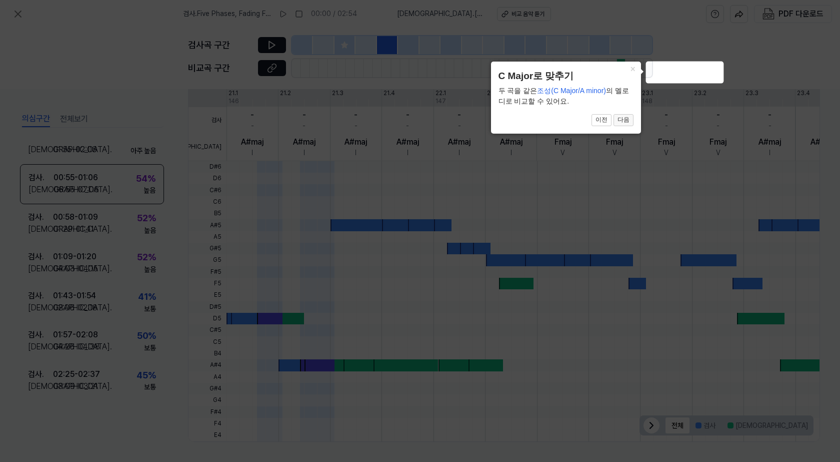
click at [629, 118] on button "다음" at bounding box center [624, 120] width 20 height 12
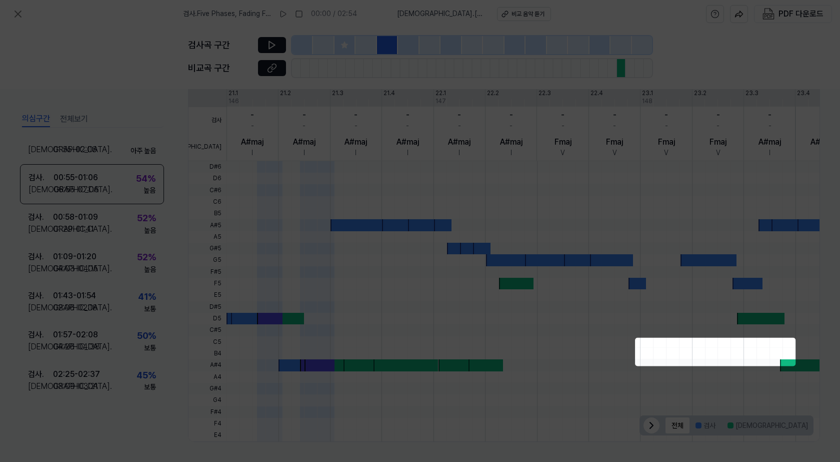
click at [626, 117] on icon at bounding box center [420, 231] width 840 height 462
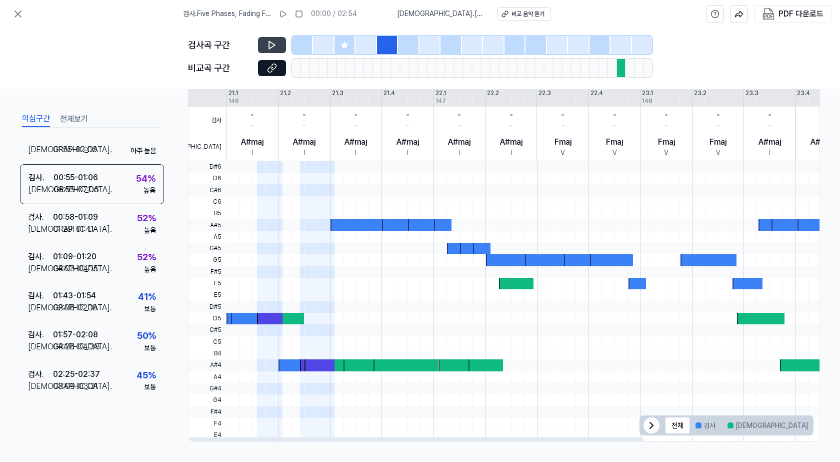
click at [260, 47] on button at bounding box center [272, 45] width 28 height 16
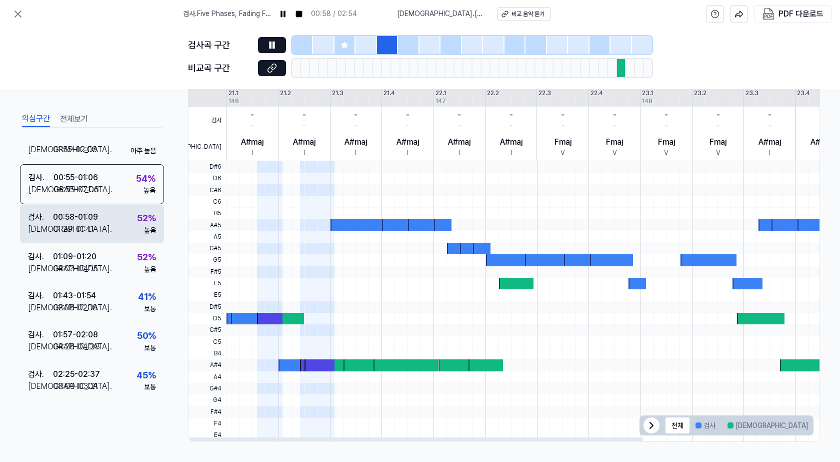
click at [111, 219] on div "검사 . 00:58 - 01:09 비교 . 01:29 - 01:41 52 % 높음" at bounding box center [92, 223] width 144 height 39
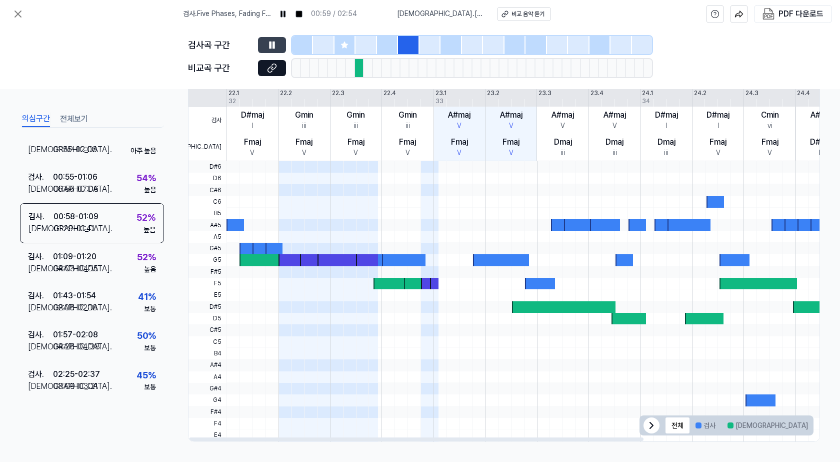
click at [276, 40] on icon at bounding box center [272, 45] width 10 height 10
click at [360, 68] on div at bounding box center [359, 68] width 9 height 18
click at [401, 43] on div at bounding box center [408, 45] width 21 height 18
click at [383, 42] on div at bounding box center [387, 45] width 21 height 18
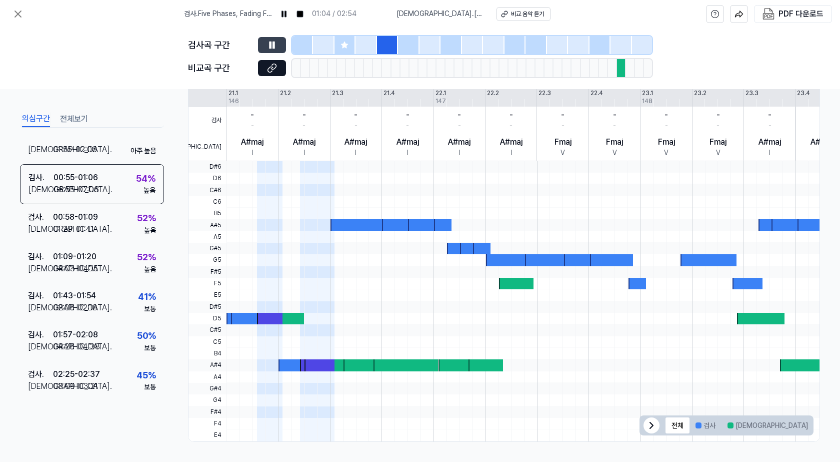
click at [406, 44] on div at bounding box center [408, 45] width 21 height 18
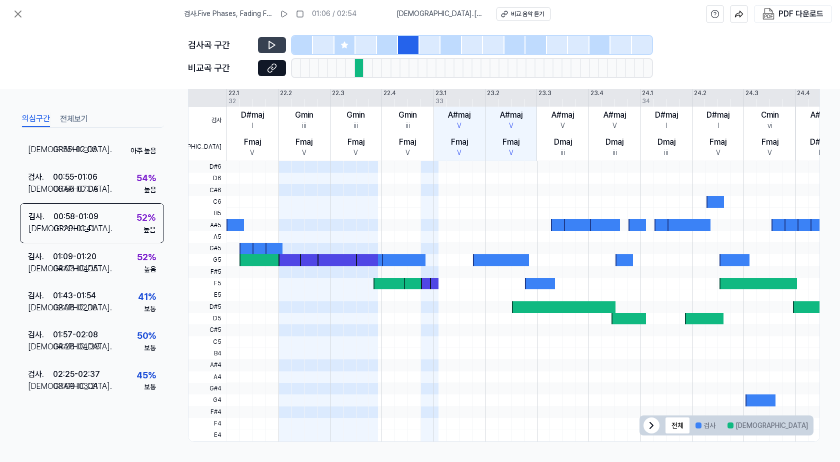
click at [265, 42] on button at bounding box center [272, 45] width 28 height 16
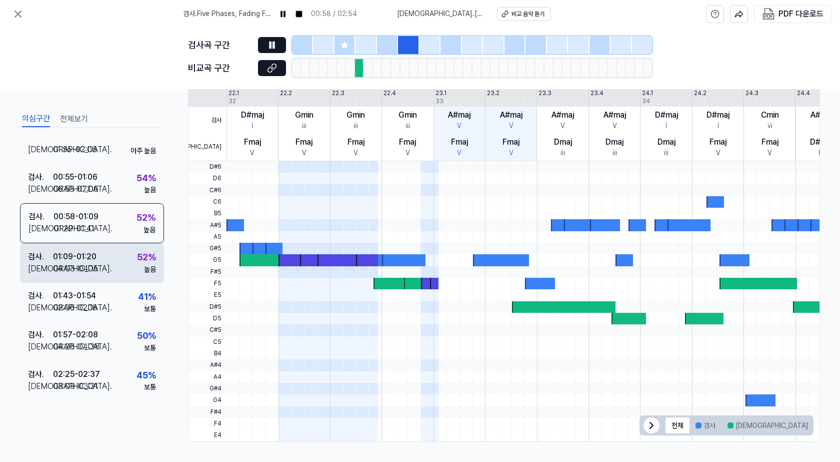
click at [126, 250] on div "검사 . 01:09 - 01:20 비교 . 04:03 - 04:15 52 % 높음" at bounding box center [92, 262] width 144 height 39
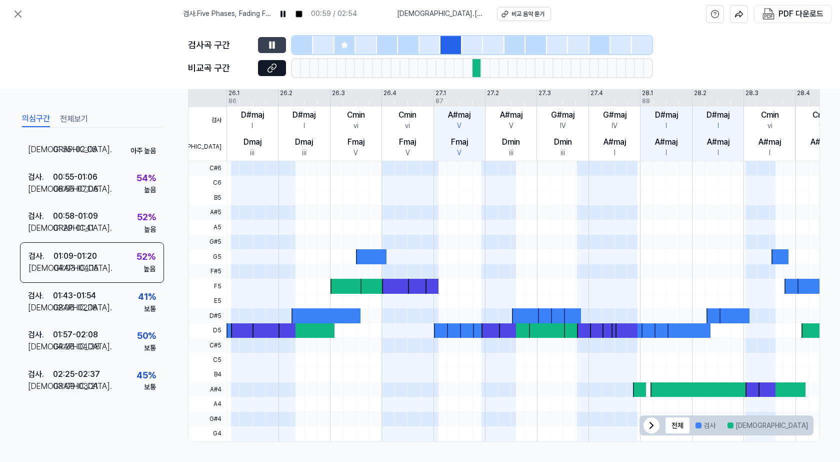
click at [271, 47] on icon at bounding box center [271, 45] width 2 height 7
click at [270, 47] on icon at bounding box center [272, 45] width 10 height 10
click at [277, 43] on icon at bounding box center [272, 45] width 10 height 10
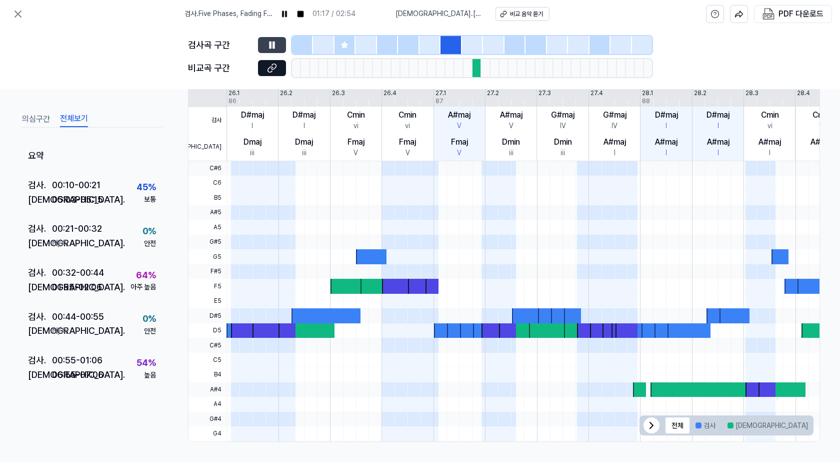
click at [71, 120] on button "전체보기" at bounding box center [74, 119] width 28 height 16
click at [40, 121] on button "의심구간" at bounding box center [36, 119] width 28 height 16
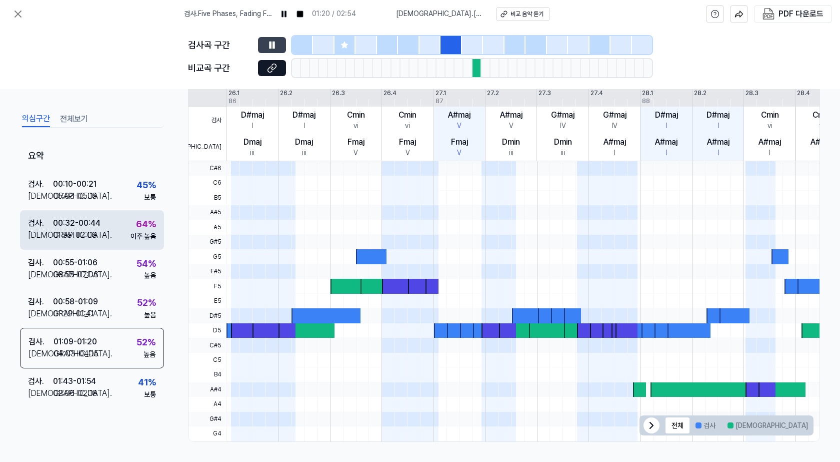
click at [131, 222] on div "64 % 아주 높음" at bounding box center [144, 229] width 26 height 24
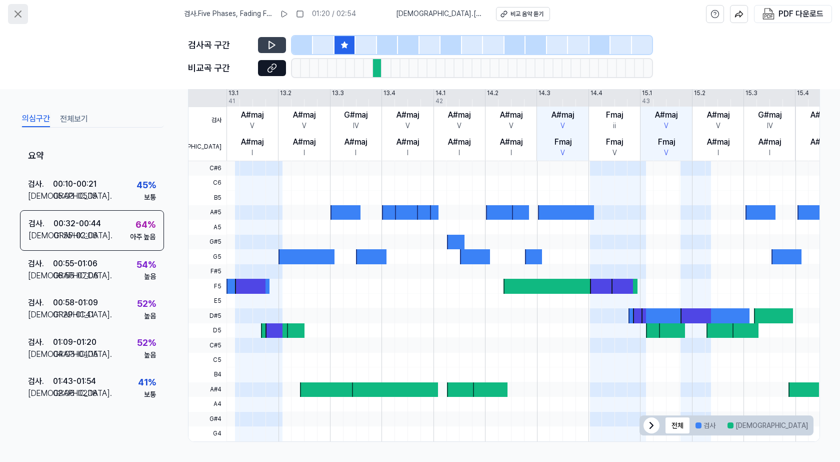
click at [17, 13] on icon at bounding box center [18, 14] width 6 height 6
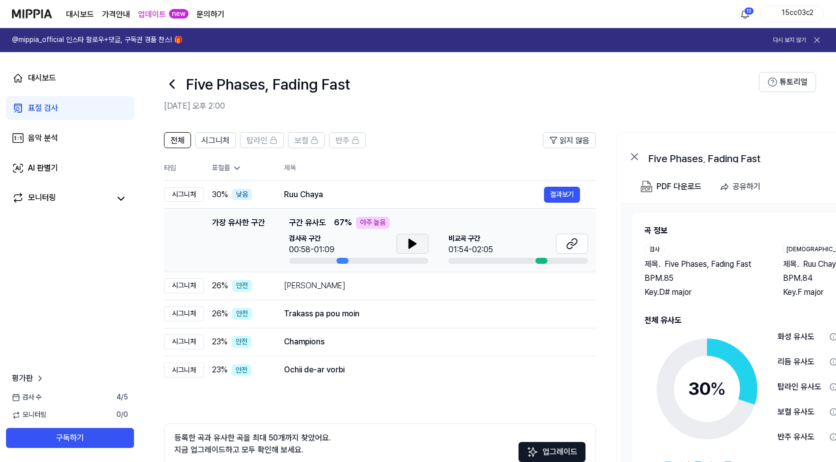
click at [404, 243] on button at bounding box center [413, 244] width 32 height 20
click at [91, 259] on div "대시보드 표절 검사 음악 분석 AI 판별기 모니터링 평가판 검사 [DATE] 모니터링 0 / 0 구독하기" at bounding box center [70, 257] width 140 height 410
click at [570, 245] on icon at bounding box center [572, 244] width 12 height 12
click at [569, 196] on button "결과보기" at bounding box center [562, 195] width 36 height 16
click at [410, 238] on icon at bounding box center [413, 244] width 12 height 12
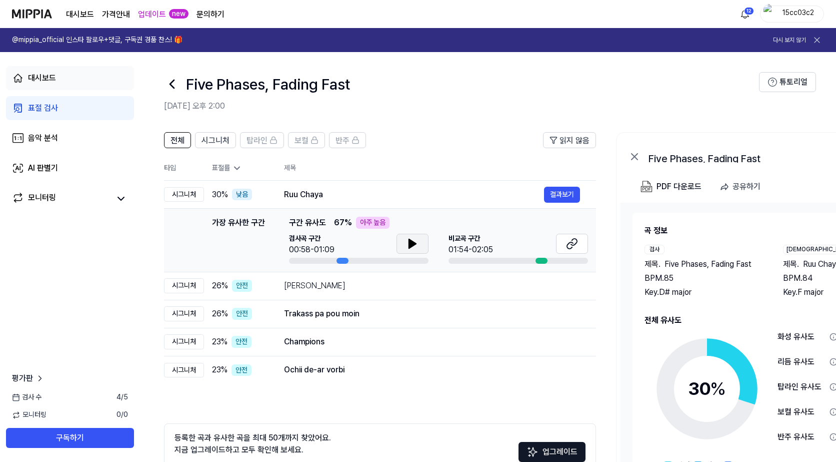
click at [60, 74] on link "대시보드" at bounding box center [70, 78] width 128 height 24
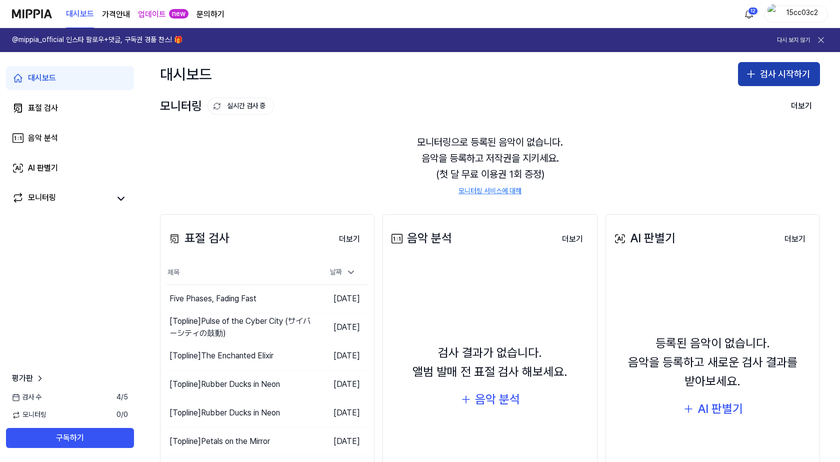
click at [788, 75] on button "검사 시작하기" at bounding box center [779, 74] width 82 height 24
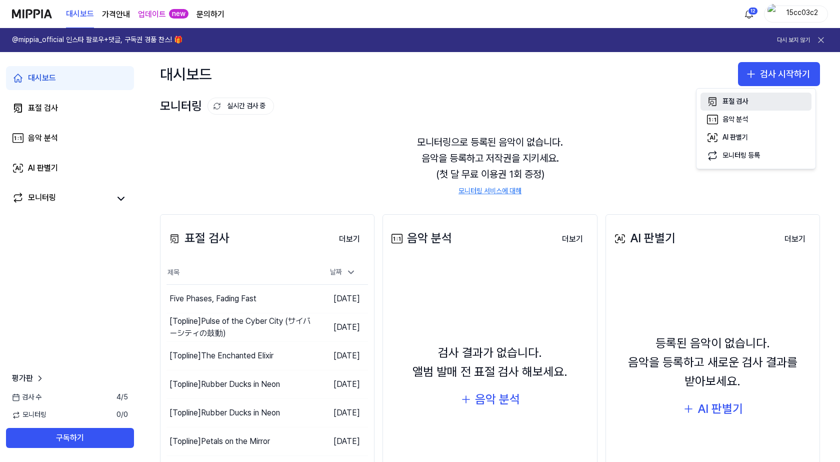
click at [741, 102] on div "표절 검사" at bounding box center [736, 102] width 26 height 10
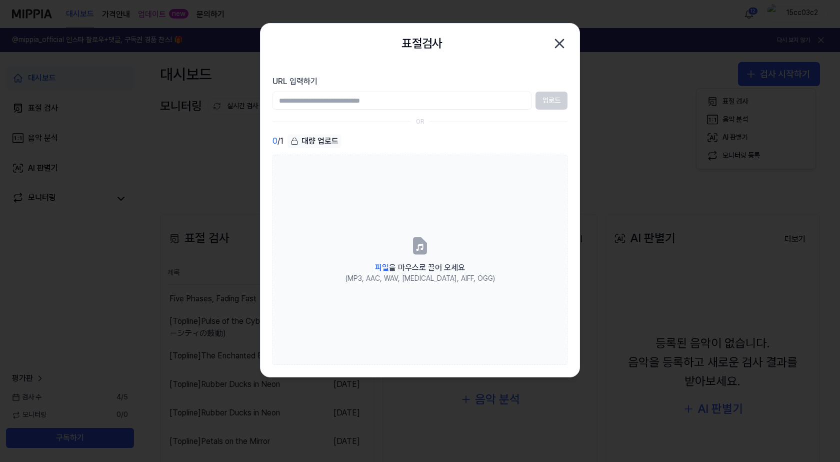
click at [315, 136] on div "대량 업로드" at bounding box center [315, 141] width 54 height 14
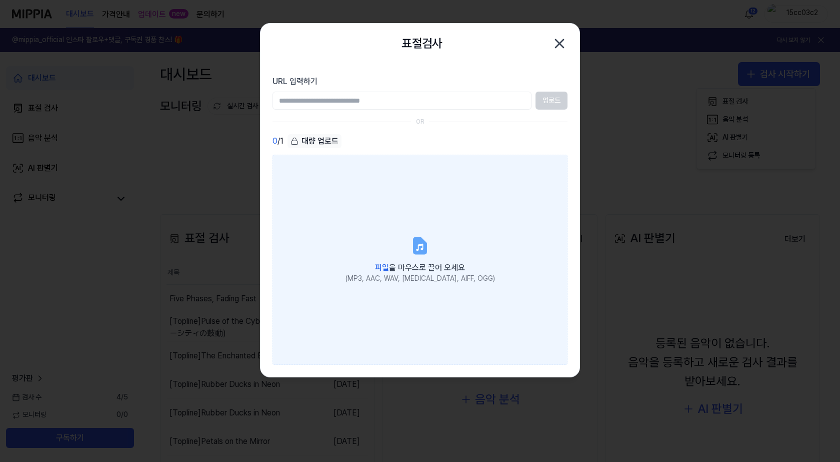
click at [409, 245] on label "파일 을 마우스로 끌어 오세요 (MP3, AAC, WAV, [MEDICAL_DATA], AIFF, OGG)" at bounding box center [420, 260] width 295 height 210
click at [0, 0] on input "파일 을 마우스로 끌어 오세요 (MP3, AAC, WAV, [MEDICAL_DATA], AIFF, OGG)" at bounding box center [0, 0] width 0 height 0
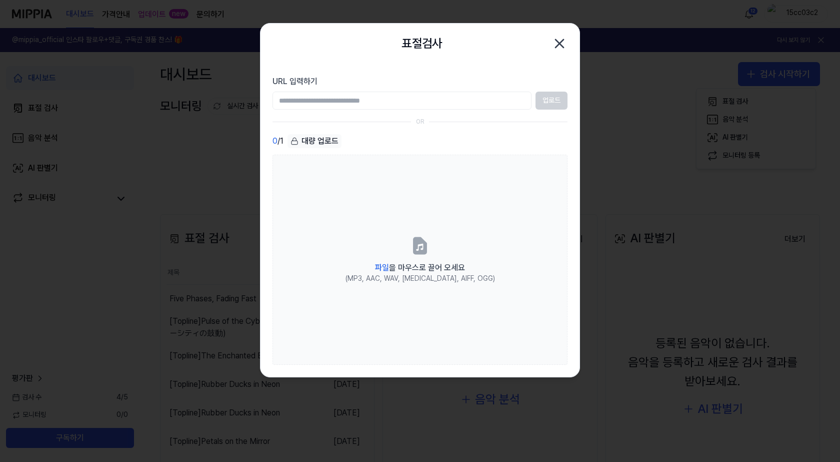
click at [560, 39] on icon "button" at bounding box center [560, 44] width 16 height 16
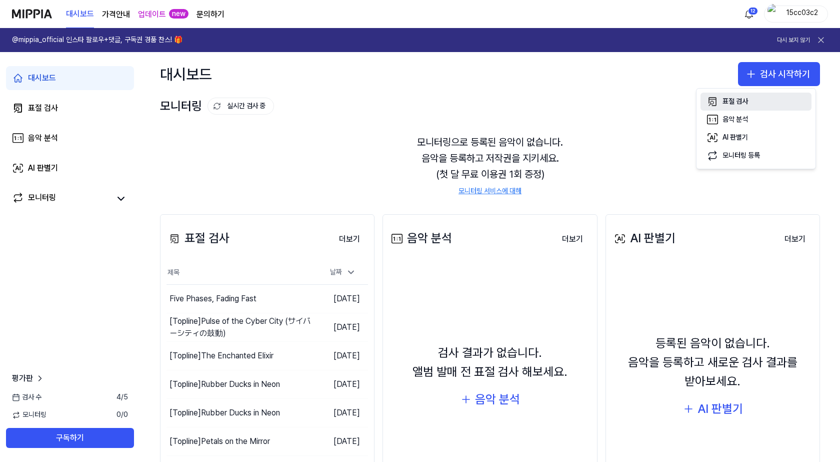
click at [757, 97] on button "표절 검사" at bounding box center [756, 102] width 111 height 18
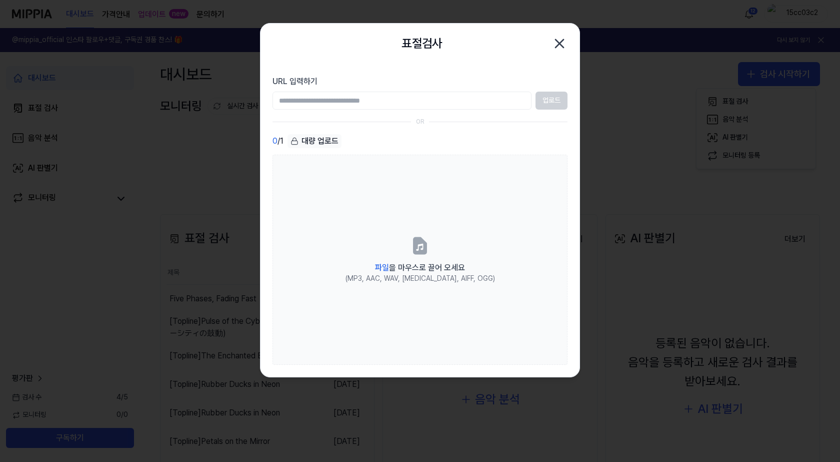
click at [326, 138] on div "대량 업로드" at bounding box center [315, 141] width 54 height 14
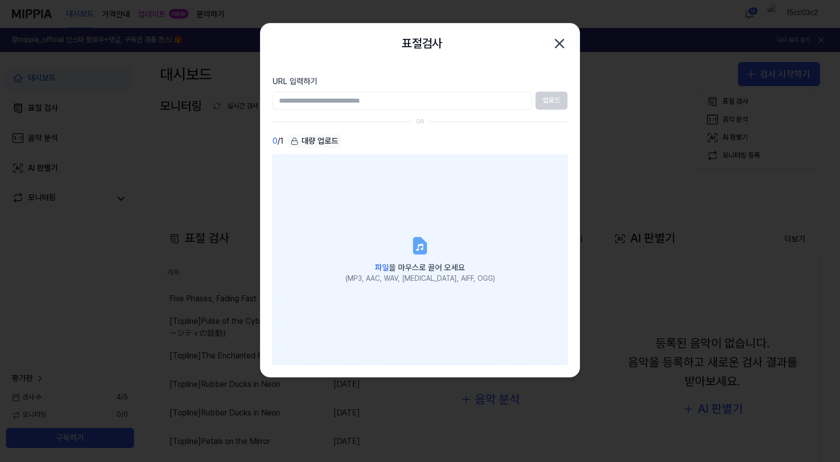
click at [364, 231] on label "파일 을 마우스로 끌어 오세요 (MP3, AAC, WAV, [MEDICAL_DATA], AIFF, OGG)" at bounding box center [420, 260] width 295 height 210
click at [0, 0] on input "파일 을 마우스로 끌어 오세요 (MP3, AAC, WAV, [MEDICAL_DATA], AIFF, OGG)" at bounding box center [0, 0] width 0 height 0
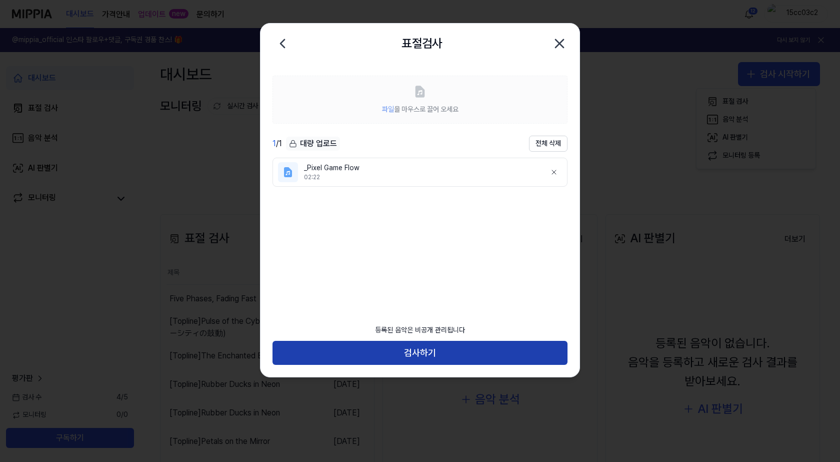
click at [449, 353] on button "검사하기" at bounding box center [420, 353] width 295 height 24
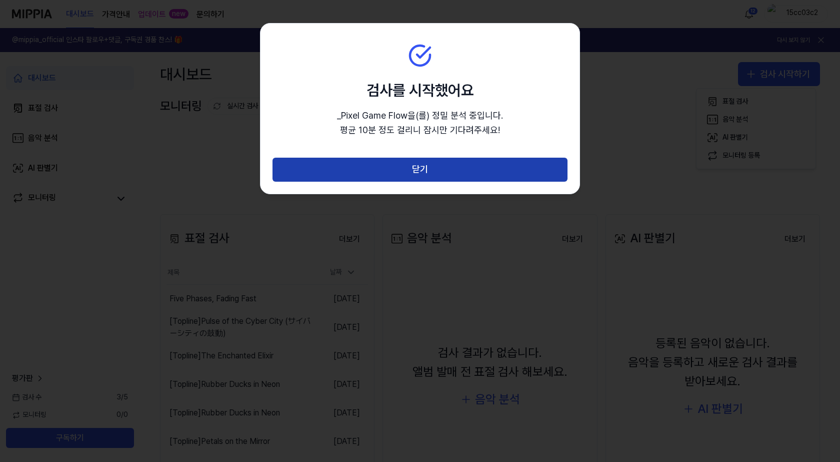
click at [437, 160] on button "닫기" at bounding box center [420, 170] width 295 height 24
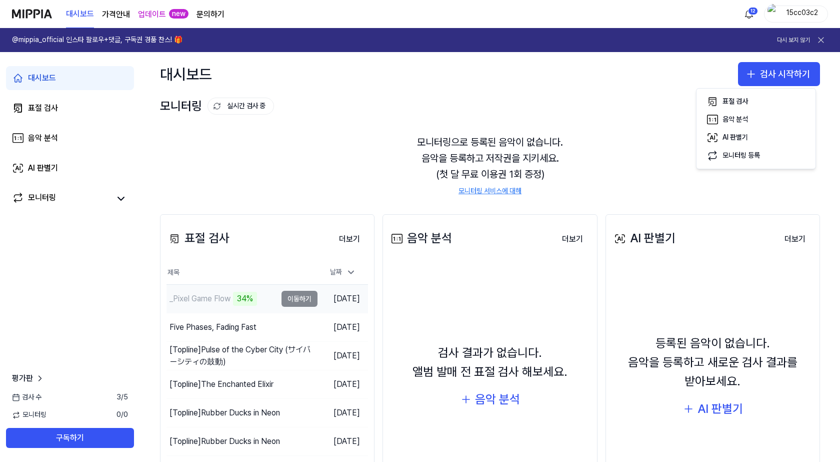
click at [303, 298] on td "_Pixel Game Flow 34% 이동하기" at bounding box center [242, 299] width 151 height 28
click at [290, 297] on button "이동하기" at bounding box center [300, 299] width 36 height 16
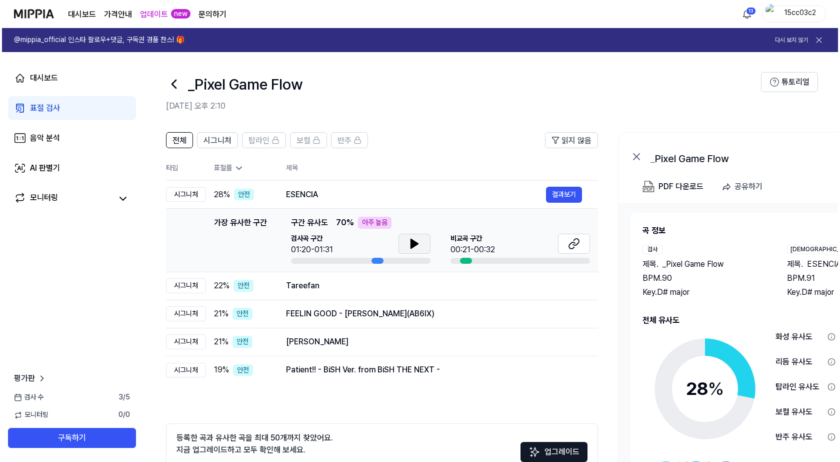
scroll to position [0, 1]
click at [424, 245] on button at bounding box center [412, 244] width 32 height 20
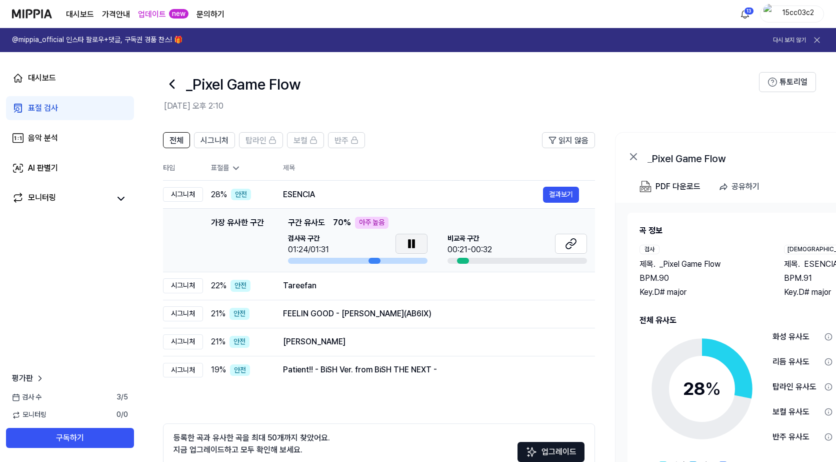
click at [406, 242] on icon at bounding box center [412, 244] width 12 height 12
click at [554, 196] on button "결과보기" at bounding box center [561, 195] width 36 height 16
click at [576, 243] on icon at bounding box center [574, 242] width 6 height 7
click at [407, 243] on icon at bounding box center [413, 244] width 12 height 12
click at [412, 242] on icon at bounding box center [413, 244] width 12 height 12
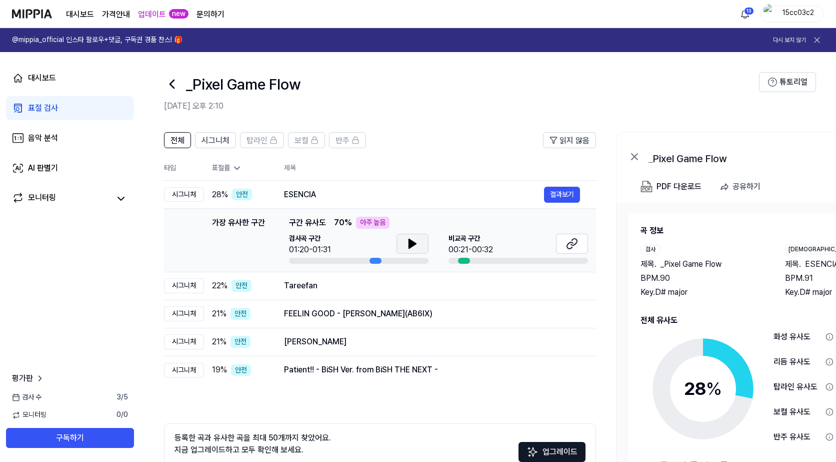
click at [409, 238] on icon at bounding box center [413, 244] width 12 height 12
click at [414, 242] on icon at bounding box center [415, 244] width 2 height 8
click at [417, 241] on icon at bounding box center [413, 244] width 12 height 12
drag, startPoint x: 418, startPoint y: 241, endPoint x: 471, endPoint y: 246, distance: 52.8
click at [419, 242] on button at bounding box center [413, 244] width 32 height 20
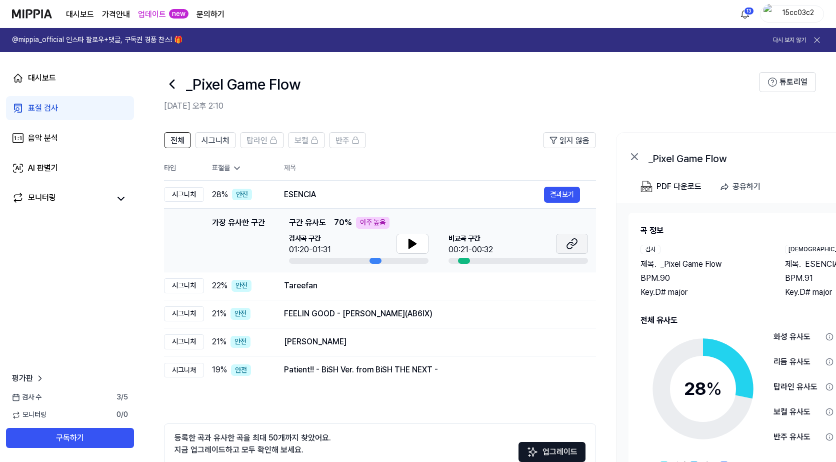
click at [572, 239] on icon at bounding box center [572, 244] width 12 height 12
click at [410, 239] on icon at bounding box center [412, 243] width 7 height 9
drag, startPoint x: 412, startPoint y: 240, endPoint x: 488, endPoint y: 45, distance: 209.4
click at [415, 241] on icon at bounding box center [413, 244] width 12 height 12
click at [405, 240] on button at bounding box center [413, 244] width 32 height 20
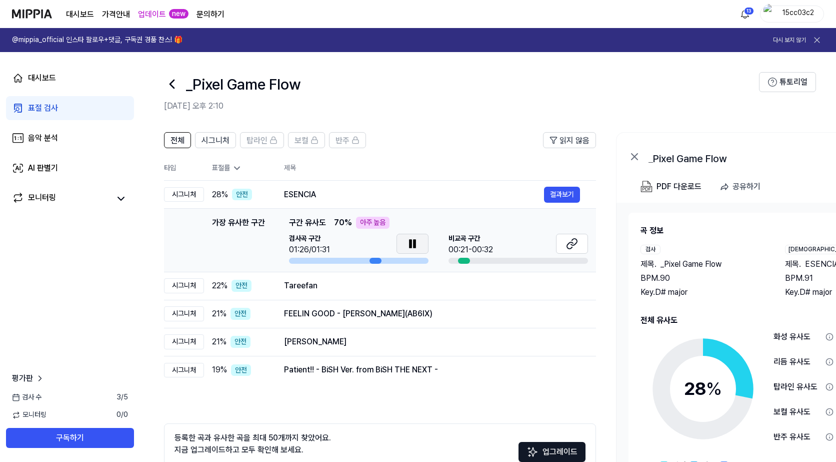
click at [414, 238] on icon at bounding box center [413, 244] width 12 height 12
click at [407, 244] on button at bounding box center [413, 244] width 32 height 20
click at [569, 292] on button "결과보기" at bounding box center [562, 286] width 36 height 16
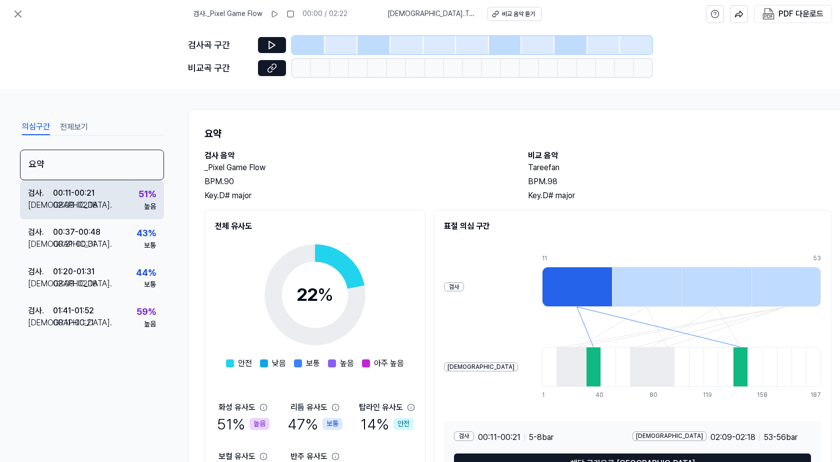
click at [115, 207] on div "검사 . 00:11 - 00:21 비교 . 02:09 - 02:18 51 % 높음" at bounding box center [92, 199] width 144 height 39
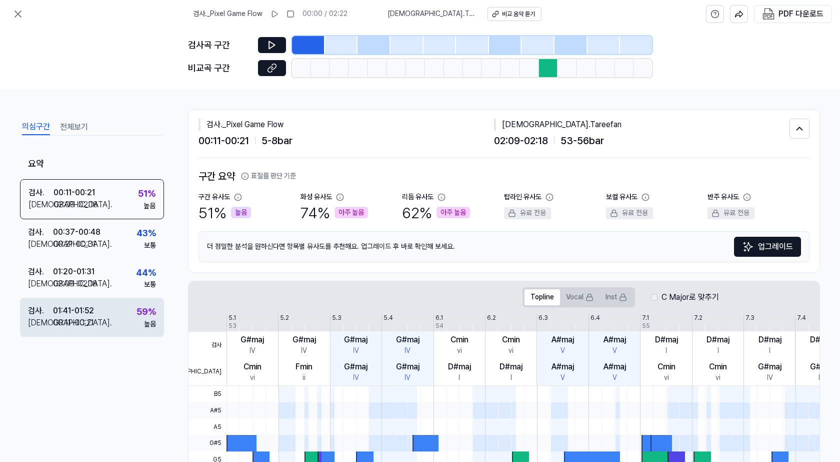
click at [145, 316] on div "59 %" at bounding box center [147, 312] width 20 height 15
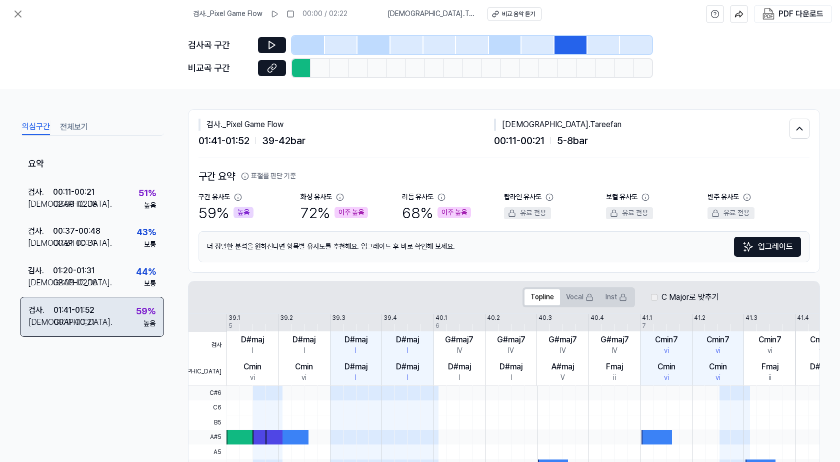
click at [102, 315] on div "검사 . 01:41 - 01:52 비교 . 00:11 - 00:21 59 % 높음" at bounding box center [92, 317] width 144 height 40
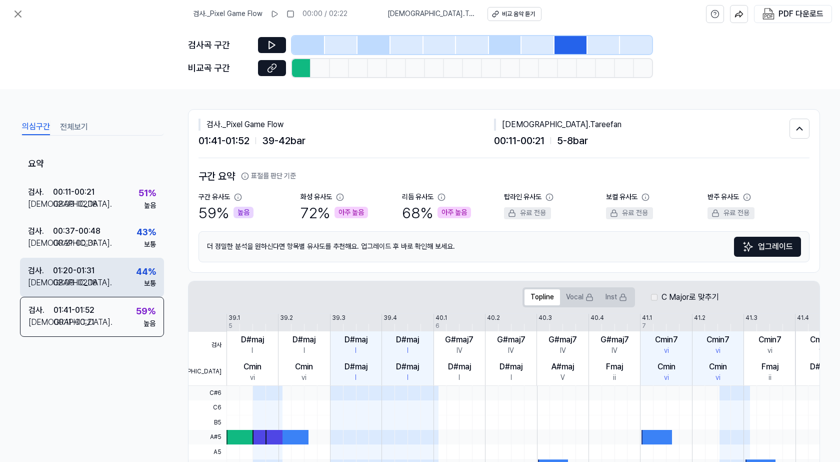
click at [132, 270] on div "검사 . 01:20 - 01:31 비교 . 02:09 - 02:18 44 % 보통" at bounding box center [92, 277] width 144 height 39
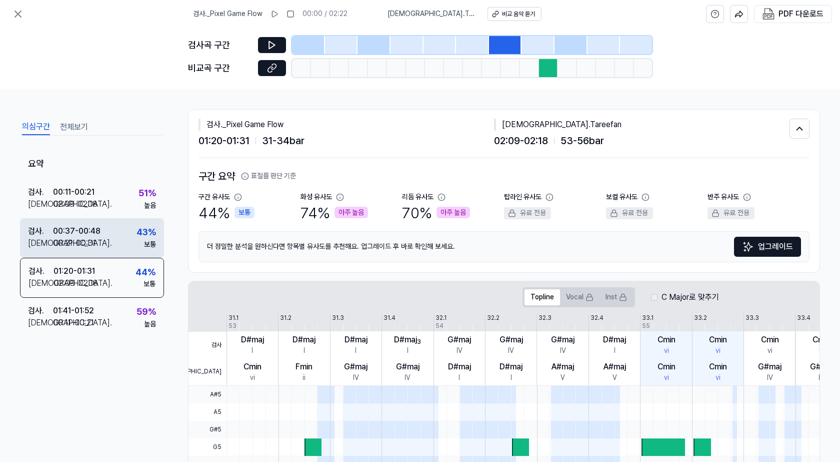
click at [122, 233] on div "검사 . 00:37 - 00:48 비교 . 00:21 - 00:31 43 % 보통" at bounding box center [92, 237] width 144 height 39
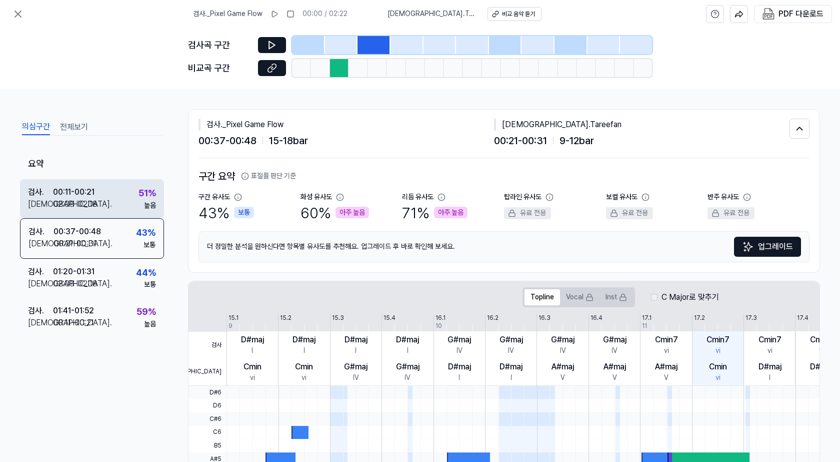
click at [121, 190] on div "검사 . 00:11 - 00:21 비교 . 02:09 - 02:18 51 % 높음" at bounding box center [92, 198] width 144 height 39
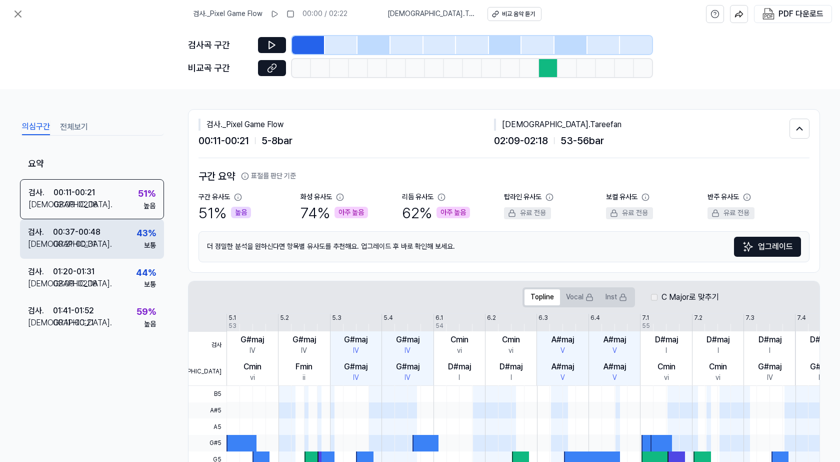
click at [120, 245] on div "검사 . 00:37 - 00:48 비교 . 00:21 - 00:31 43 % 보통" at bounding box center [92, 238] width 144 height 39
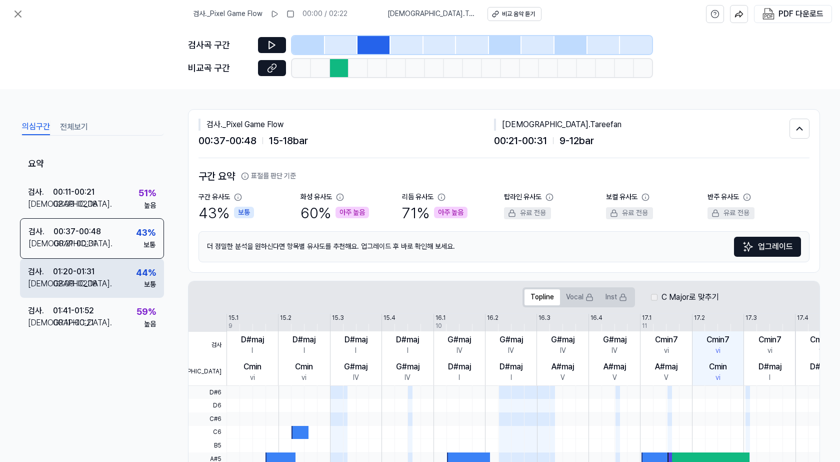
click at [133, 283] on div "검사 . 01:20 - 01:31 비교 . 02:09 - 02:18 44 % 보통" at bounding box center [92, 278] width 144 height 39
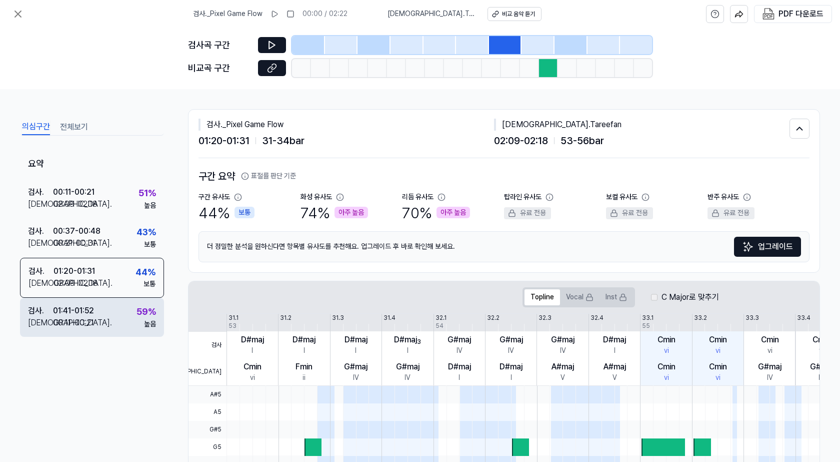
click at [120, 313] on div "검사 . 01:41 - 01:52 비교 . 00:11 - 00:21 59 % 높음" at bounding box center [92, 317] width 144 height 39
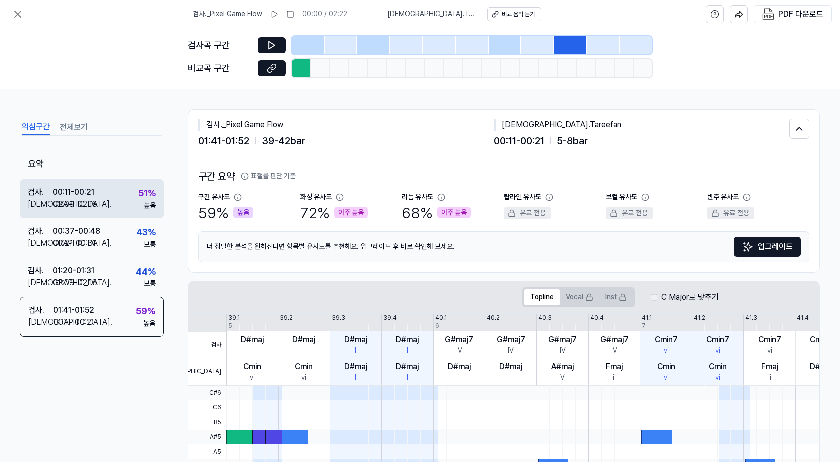
click at [135, 209] on div "검사 . 00:11 - 00:21 비교 . 02:09 - 02:18 51 % 높음" at bounding box center [92, 198] width 144 height 39
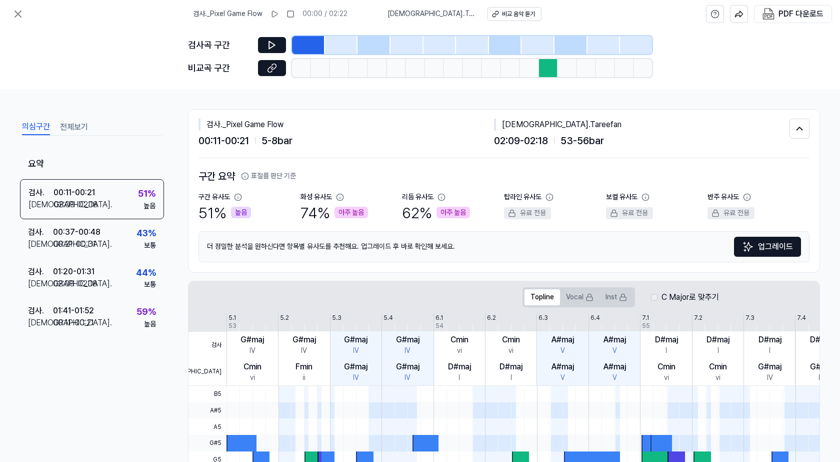
click at [454, 214] on div "아주 높음" at bounding box center [454, 213] width 34 height 12
drag, startPoint x: 448, startPoint y: 214, endPoint x: 528, endPoint y: 216, distance: 80.1
click at [528, 216] on div "구간 유사도 51 % 높음 화성 유사도 74 % 아주 높음 리듬 유사도 62 % 아주 높음 탑라인 유사도 유료 전용 보컬 유사도 유료 전용 반…" at bounding box center [504, 207] width 611 height 31
click at [468, 201] on div "리듬 유사도 62 % 아주 높음" at bounding box center [453, 207] width 102 height 31
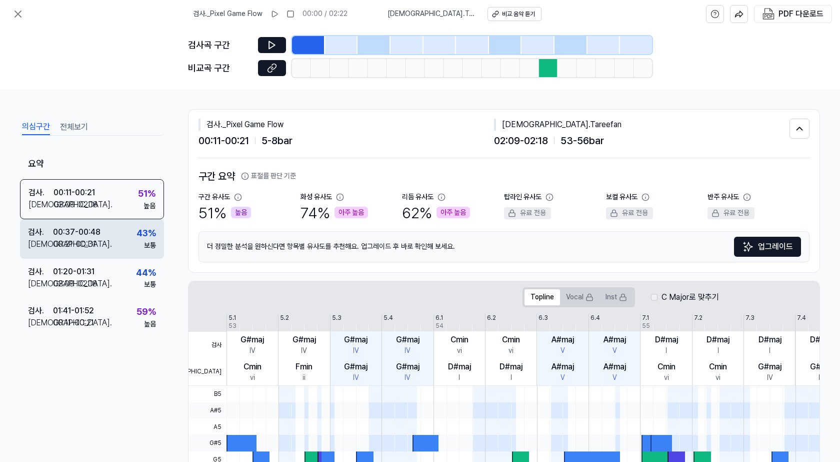
click at [102, 241] on div "검사 . 00:37 - 00:48 비교 . 00:21 - 00:31 43 % 보통" at bounding box center [92, 238] width 144 height 39
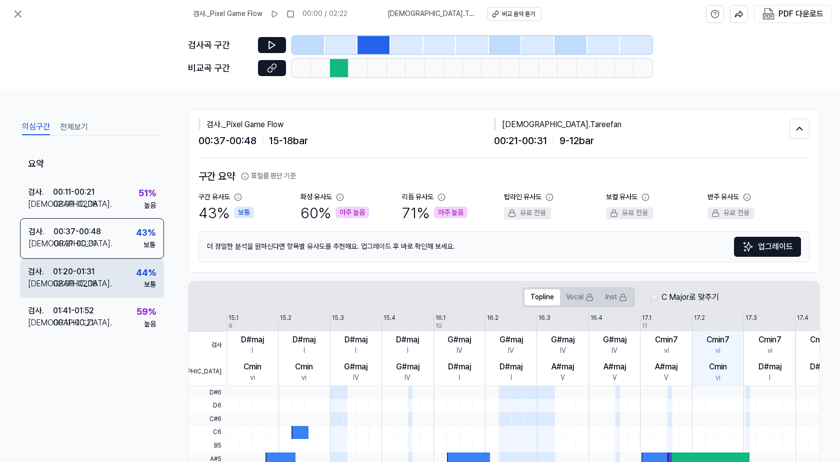
click at [114, 280] on div "검사 . 01:20 - 01:31 비교 . 02:09 - 02:18 44 % 보통" at bounding box center [92, 278] width 144 height 39
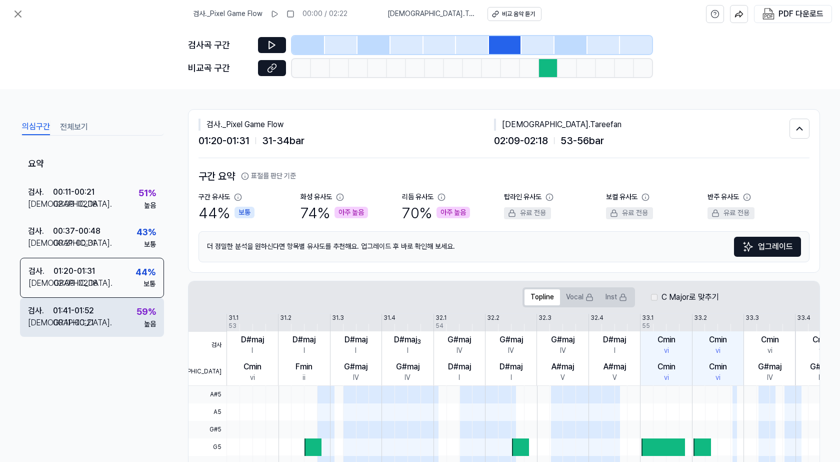
click at [124, 315] on div "검사 . 01:41 - 01:52 비교 . 00:11 - 00:21 59 % 높음" at bounding box center [92, 317] width 144 height 39
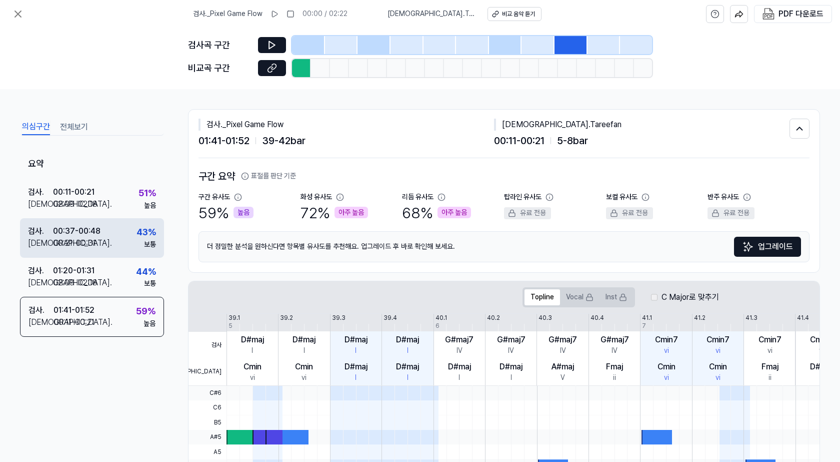
click at [114, 227] on div "검사 . 00:37 - 00:48 비교 . 00:21 - 00:31 43 % 보통" at bounding box center [92, 237] width 144 height 39
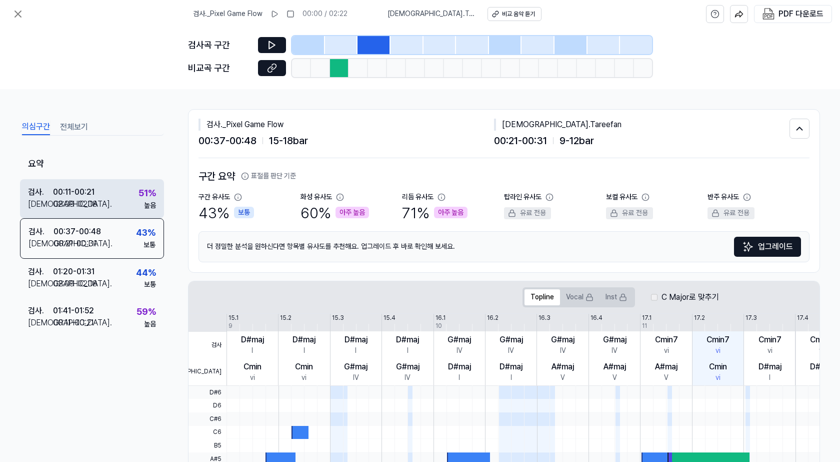
click at [115, 196] on div "검사 . 00:11 - 00:21 비교 . 02:09 - 02:18 51 % 높음" at bounding box center [92, 198] width 144 height 39
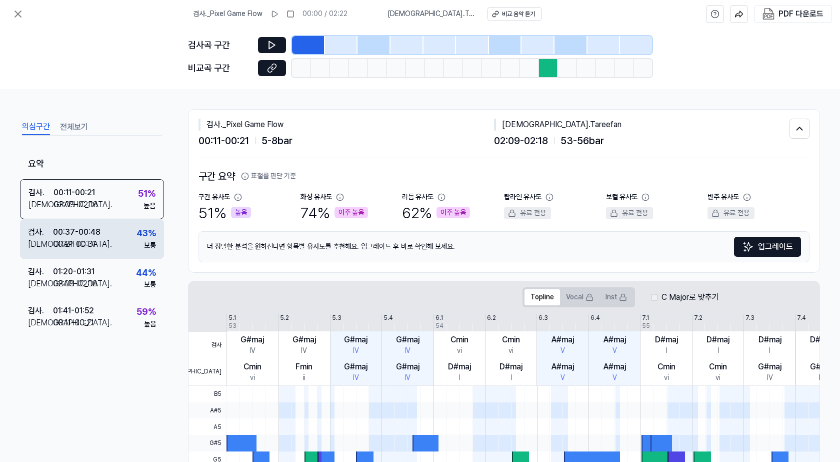
click at [123, 239] on div "검사 . 00:37 - 00:48 비교 . 00:21 - 00:31 43 % 보통" at bounding box center [92, 238] width 144 height 39
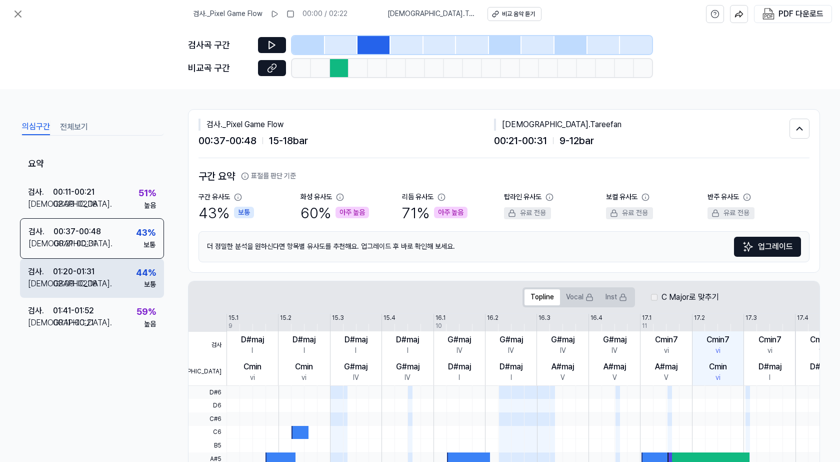
click at [121, 267] on div "검사 . 01:20 - 01:31 비교 . 02:09 - 02:18 44 % 보통" at bounding box center [92, 278] width 144 height 39
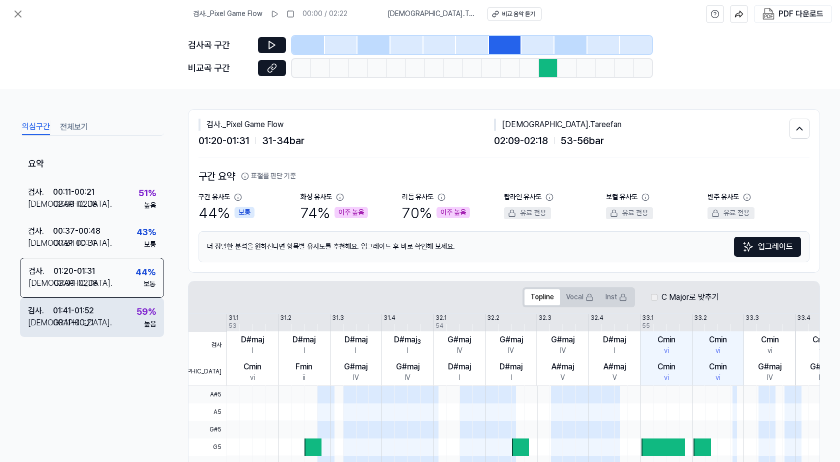
click at [129, 324] on div "검사 . 01:41 - 01:52 비교 . 00:11 - 00:21 59 % 높음" at bounding box center [92, 317] width 144 height 39
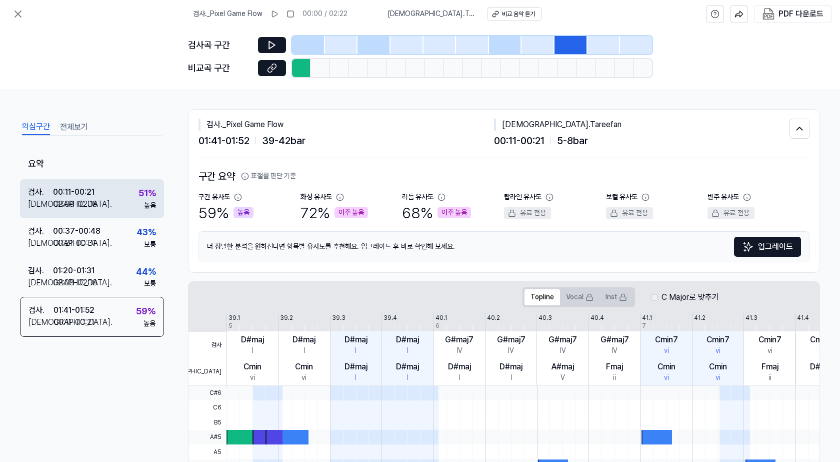
click at [130, 194] on div "검사 . 00:11 - 00:21 비교 . 02:09 - 02:18 51 % 높음" at bounding box center [92, 198] width 144 height 39
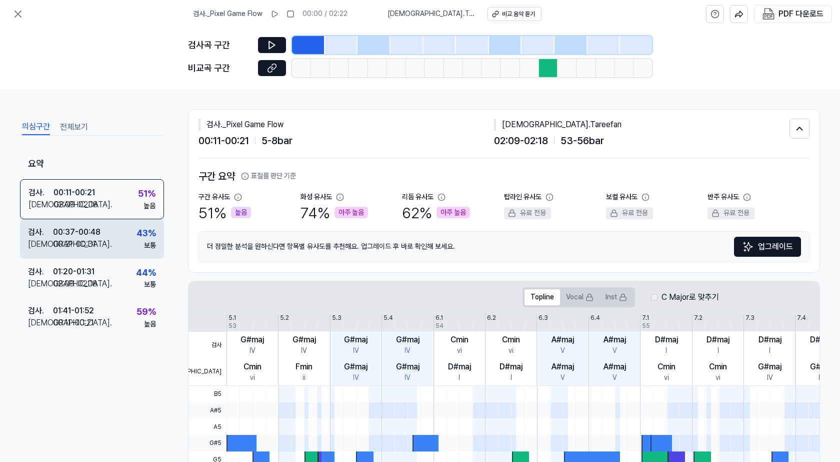
click at [131, 234] on div "검사 . 00:37 - 00:48 비교 . 00:21 - 00:31 43 % 보통" at bounding box center [92, 238] width 144 height 39
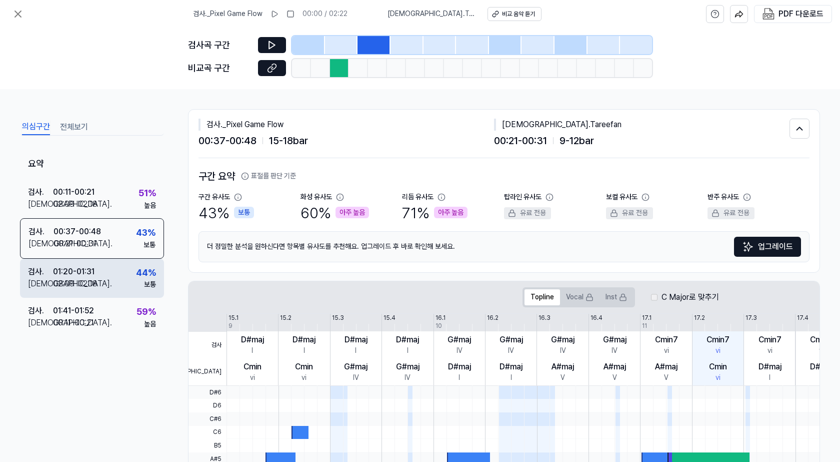
click at [134, 266] on div "검사 . 01:20 - 01:31 비교 . 02:09 - 02:18 44 % 보통" at bounding box center [92, 278] width 144 height 39
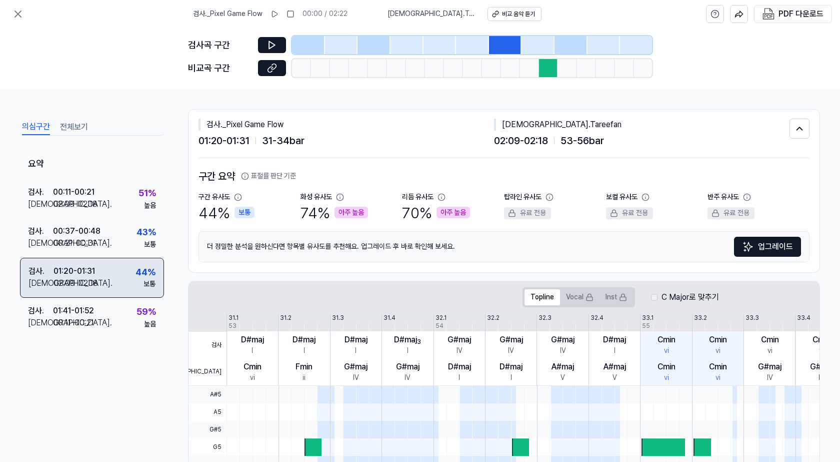
drag, startPoint x: 137, startPoint y: 299, endPoint x: 139, endPoint y: 293, distance: 6.5
click at [137, 299] on div "검사 . 01:41 - 01:52 비교 . 00:11 - 00:21 59 % 높음" at bounding box center [92, 317] width 144 height 39
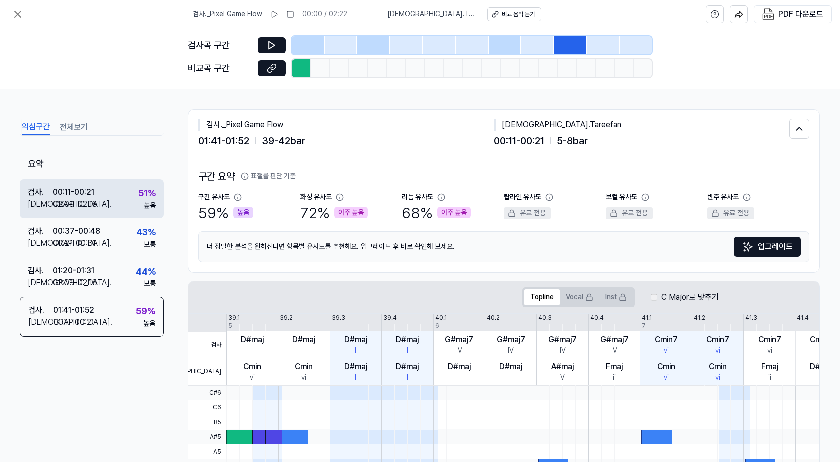
click at [120, 187] on div "검사 . 00:11 - 00:21 비교 . 02:09 - 02:18 51 % 높음" at bounding box center [92, 198] width 144 height 39
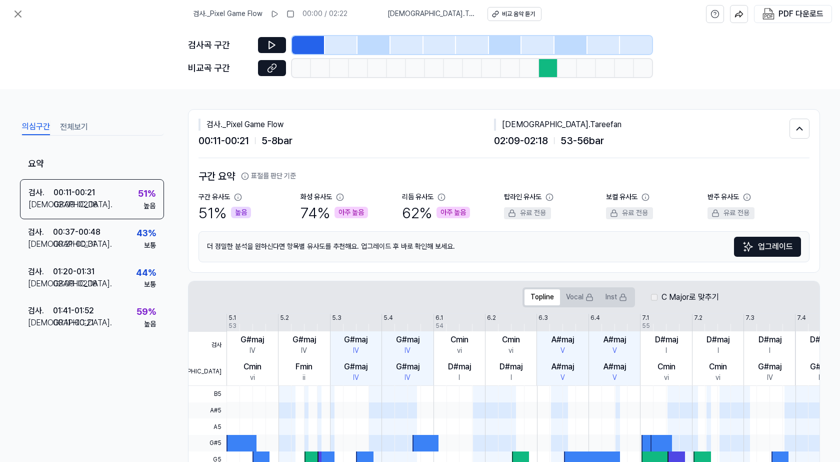
click at [254, 172] on button "표절률 판단 기준" at bounding box center [268, 176] width 55 height 10
